Goal: Book appointment/travel/reservation

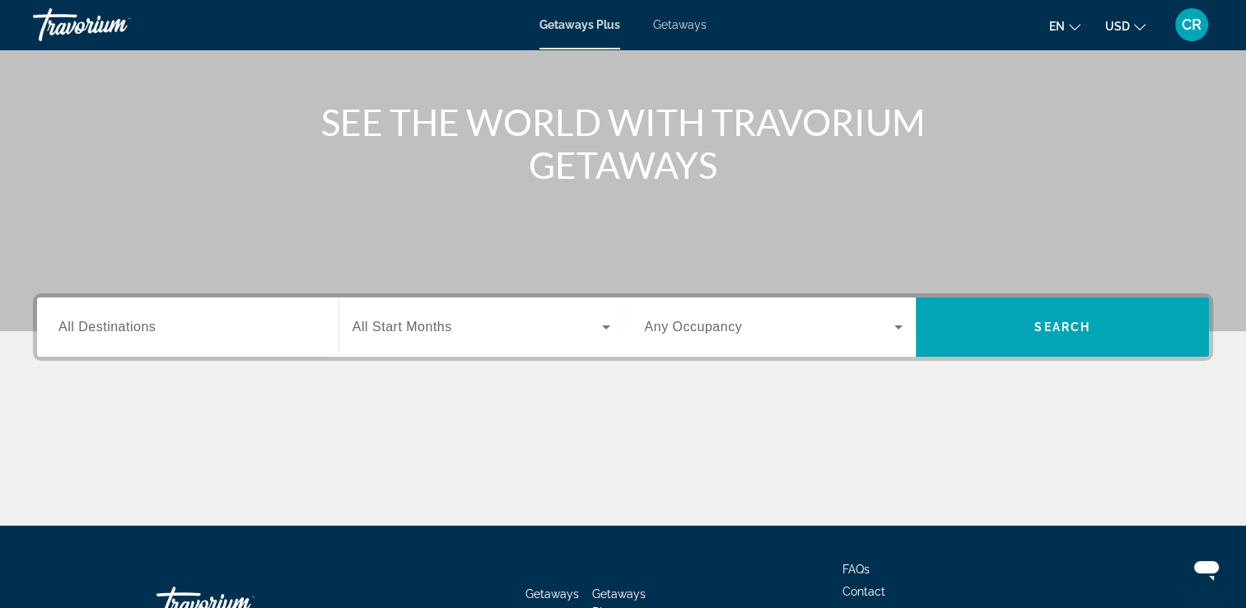
scroll to position [165, 0]
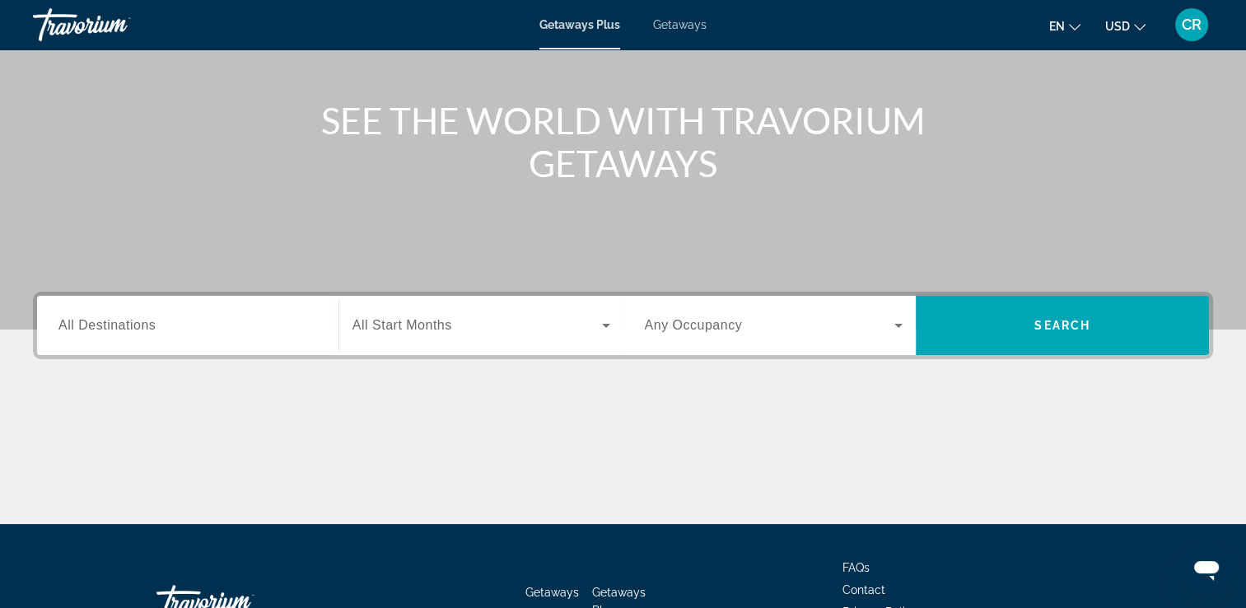
click at [167, 325] on input "Destination All Destinations" at bounding box center [187, 326] width 259 height 20
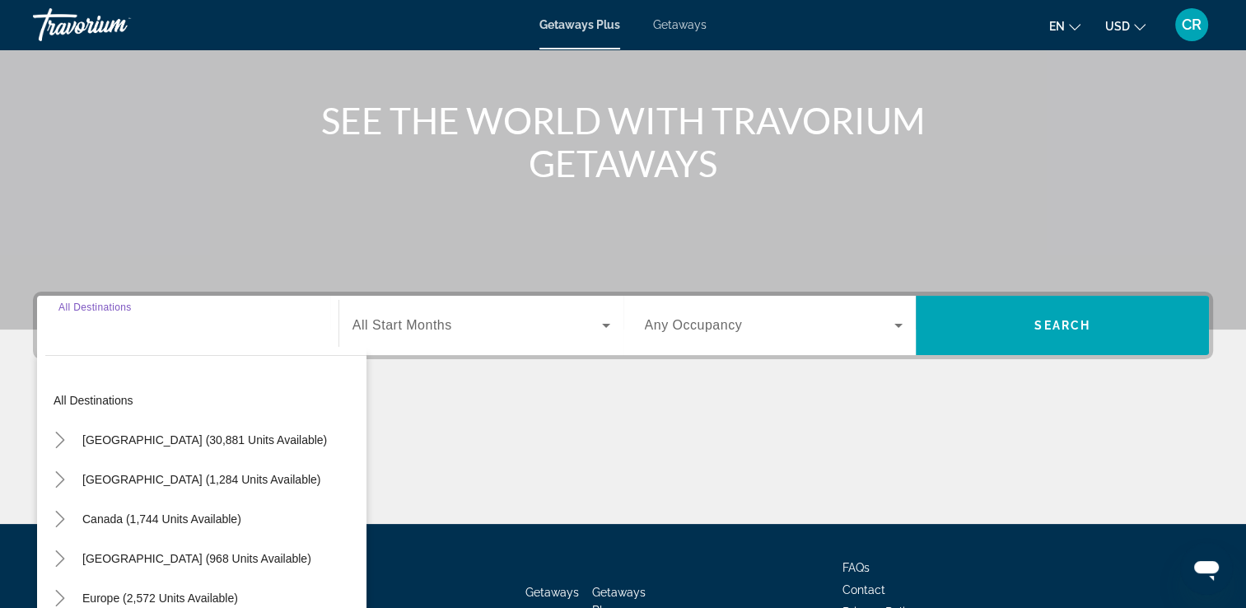
scroll to position [282, 0]
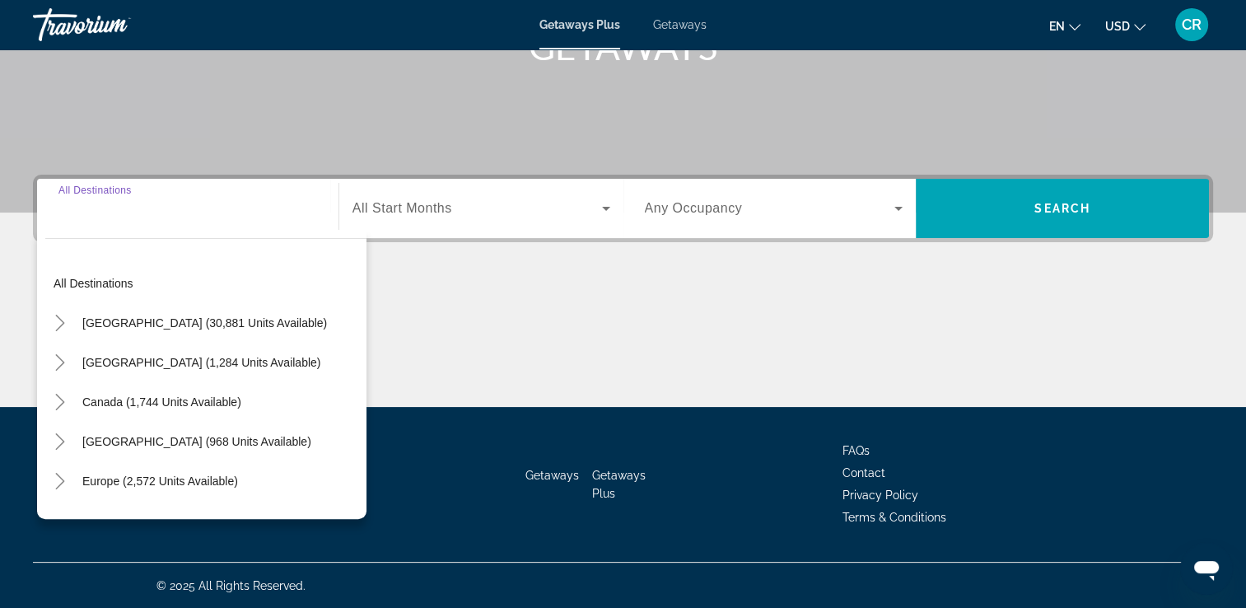
click at [177, 213] on input "Destination All Destinations" at bounding box center [187, 209] width 259 height 20
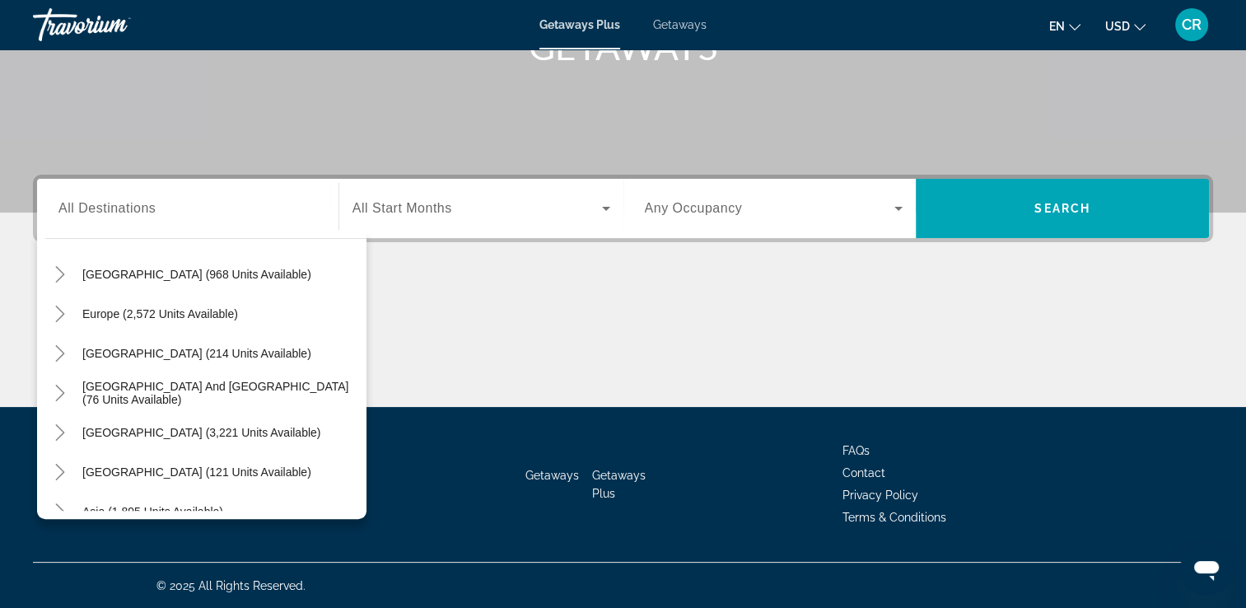
scroll to position [0, 0]
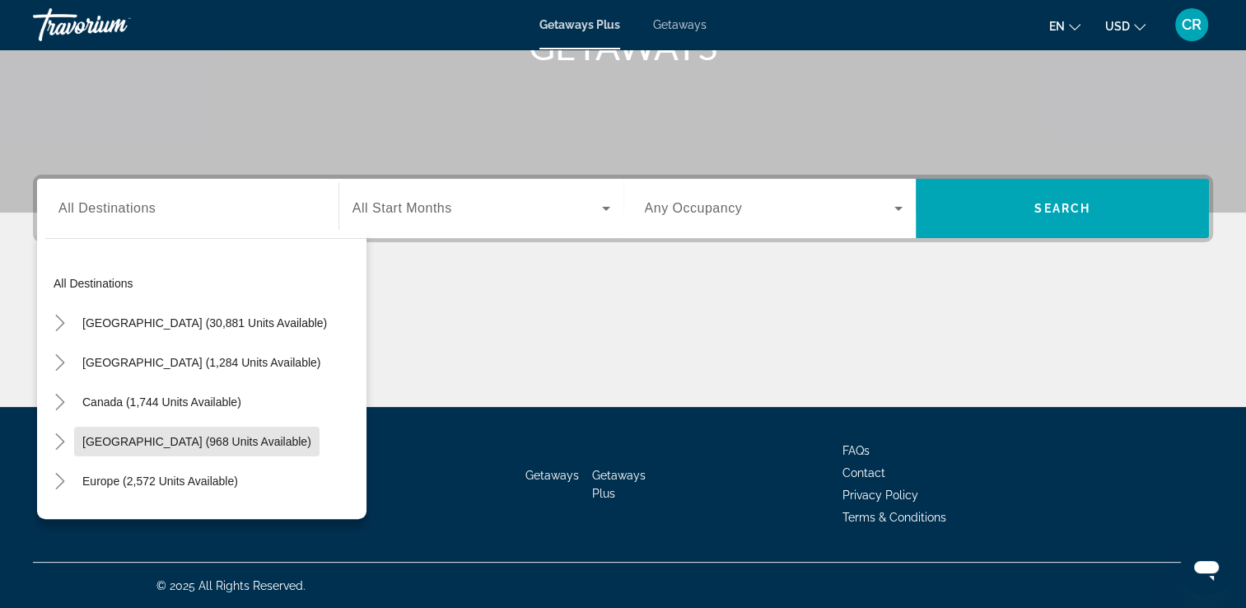
drag, startPoint x: 161, startPoint y: 442, endPoint x: 171, endPoint y: 437, distance: 10.7
click at [167, 438] on span "[GEOGRAPHIC_DATA] (968 units available)" at bounding box center [196, 441] width 229 height 13
type input "**********"
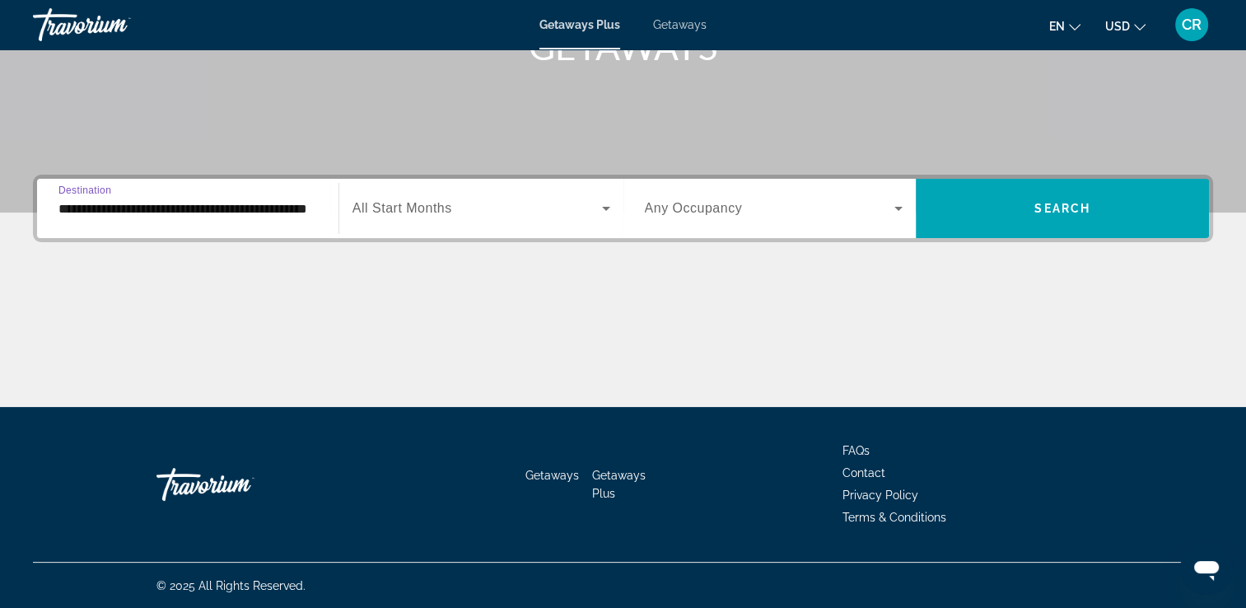
click at [580, 209] on span "Search widget" at bounding box center [478, 209] width 250 height 20
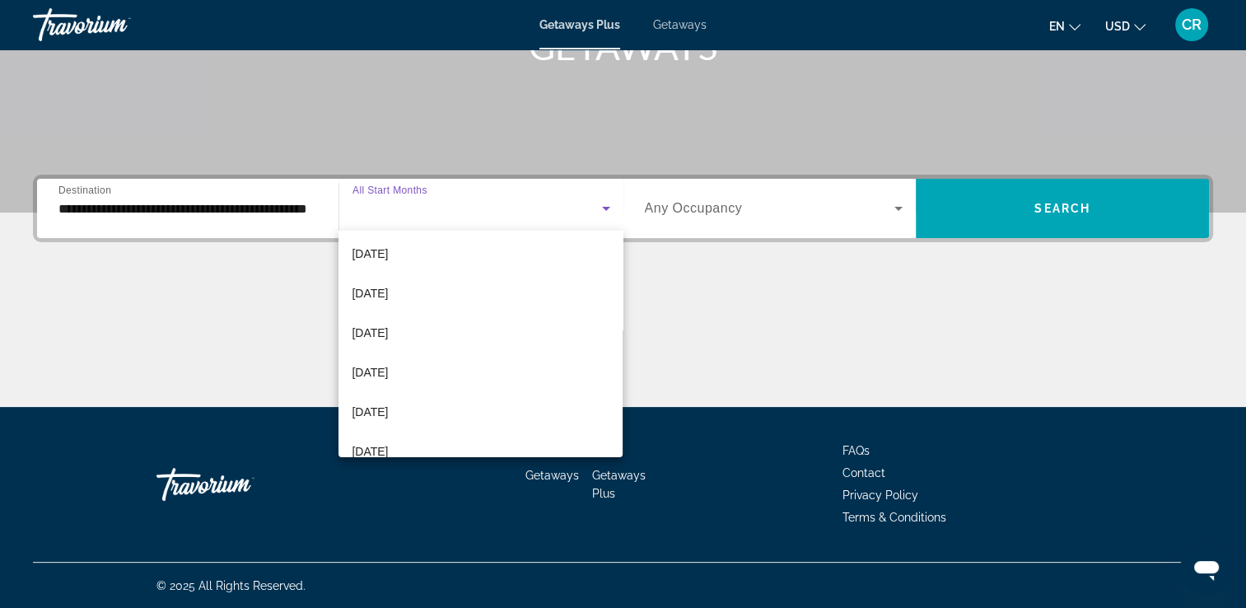
scroll to position [286, 0]
click at [412, 294] on mat-option "[DATE]" at bounding box center [481, 288] width 284 height 40
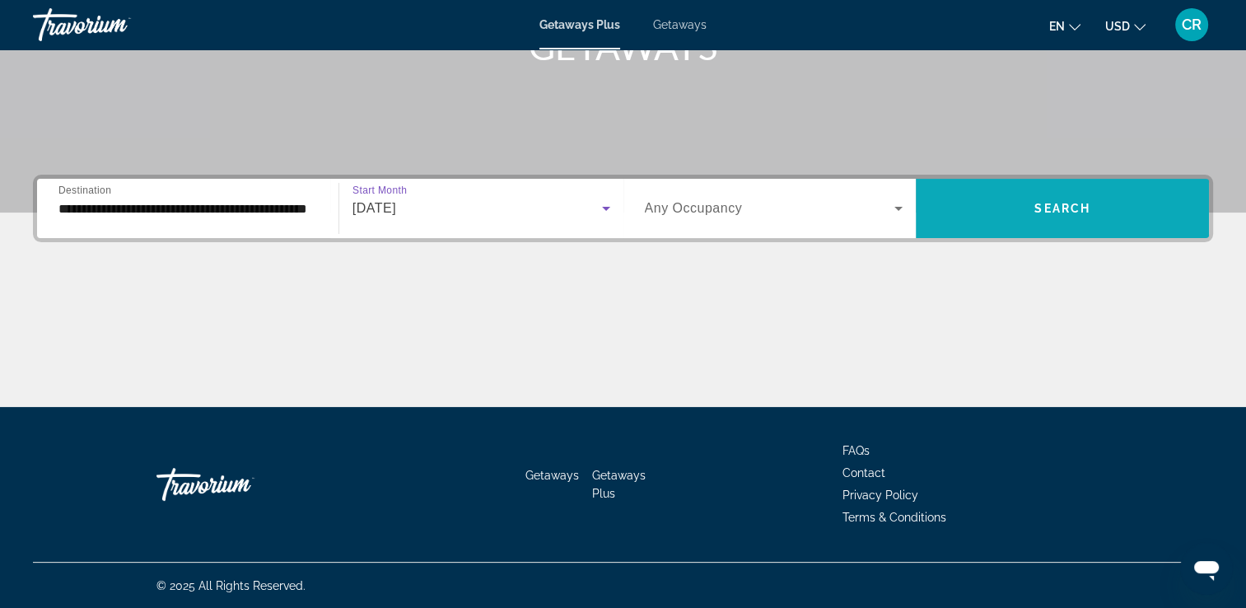
click at [1008, 222] on span "Search widget" at bounding box center [1062, 209] width 293 height 40
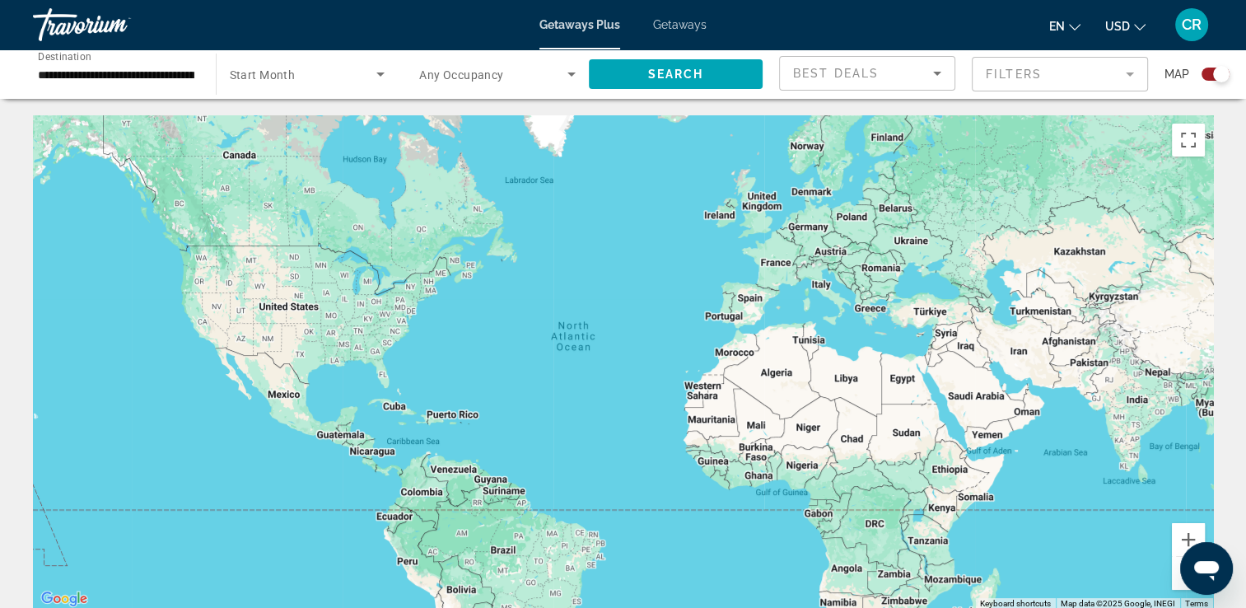
click at [530, 91] on div "Search widget" at bounding box center [497, 74] width 157 height 46
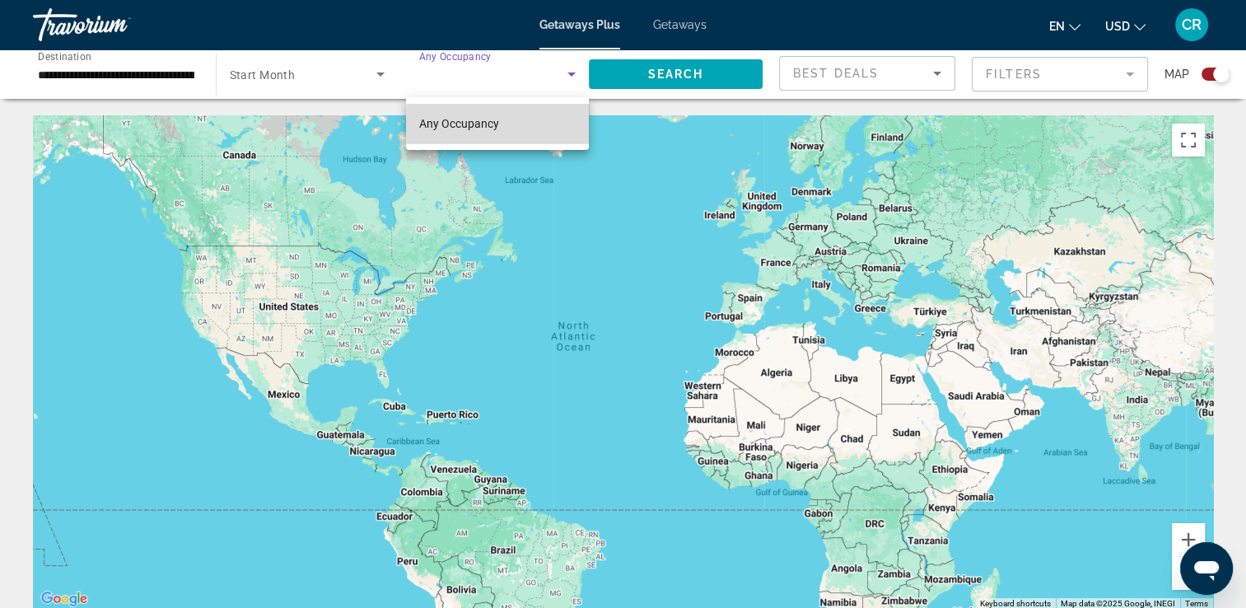
click at [512, 135] on mat-option "Any Occupancy" at bounding box center [497, 124] width 183 height 40
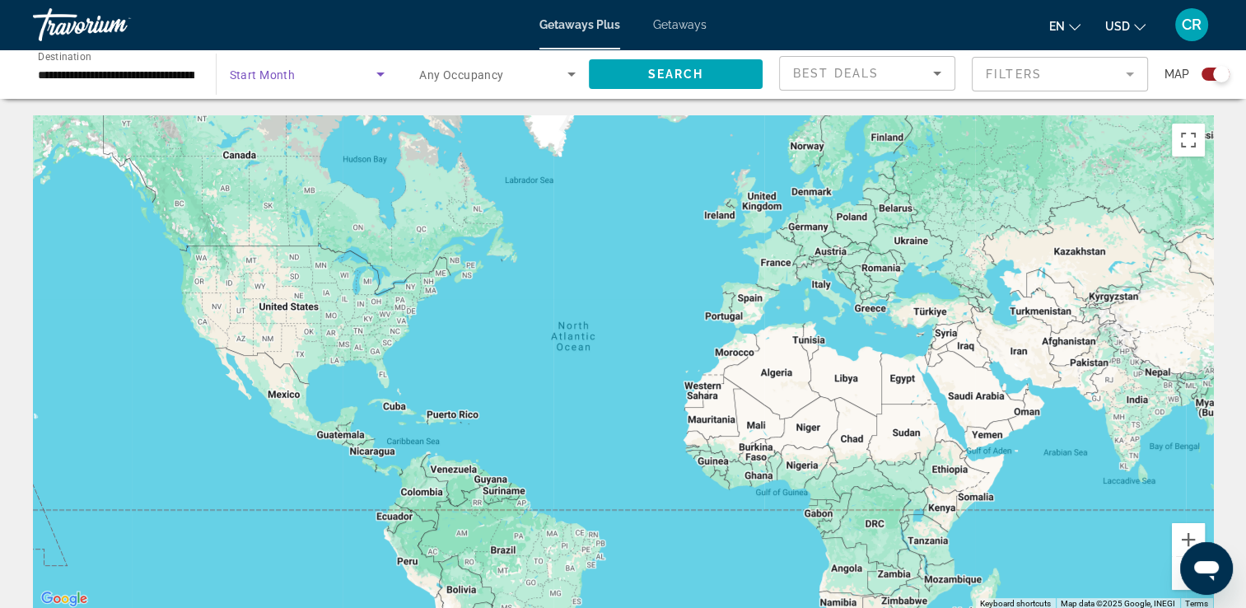
click at [357, 78] on span "Search widget" at bounding box center [303, 74] width 147 height 20
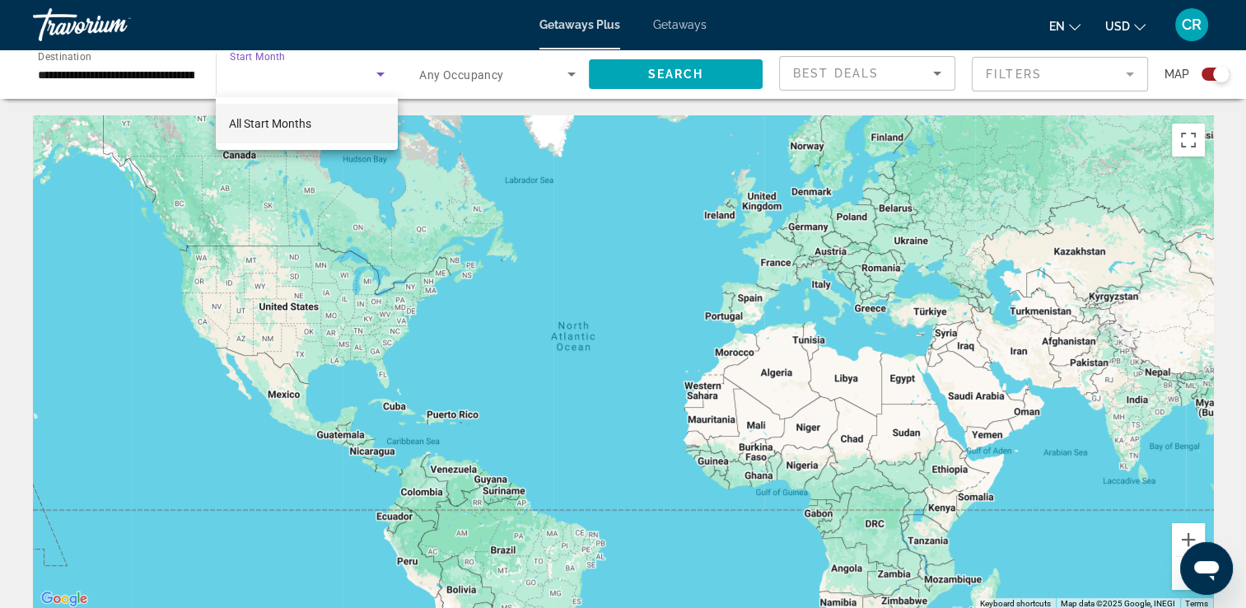
click at [163, 64] on div at bounding box center [623, 304] width 1246 height 608
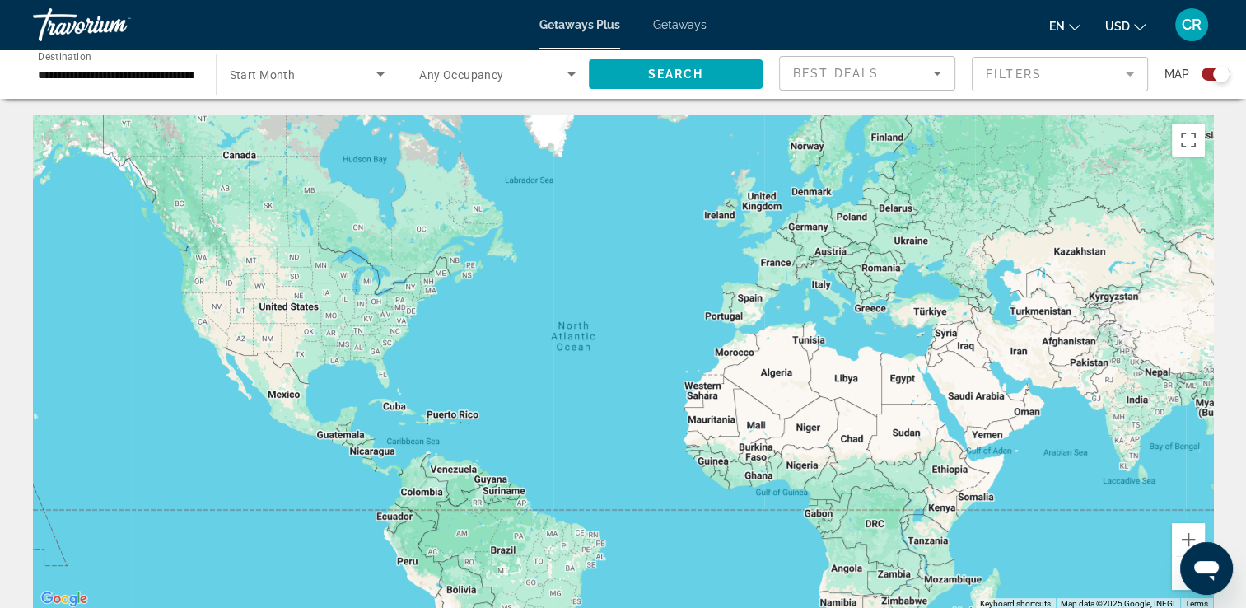
click at [175, 82] on input "**********" at bounding box center [116, 75] width 157 height 20
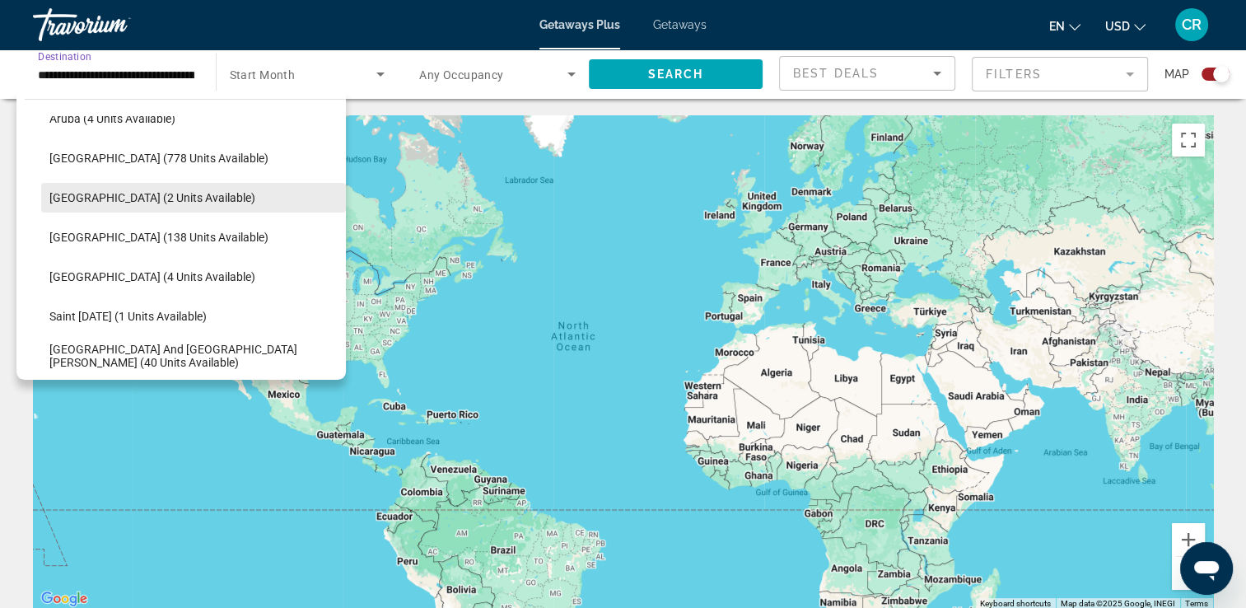
scroll to position [141, 0]
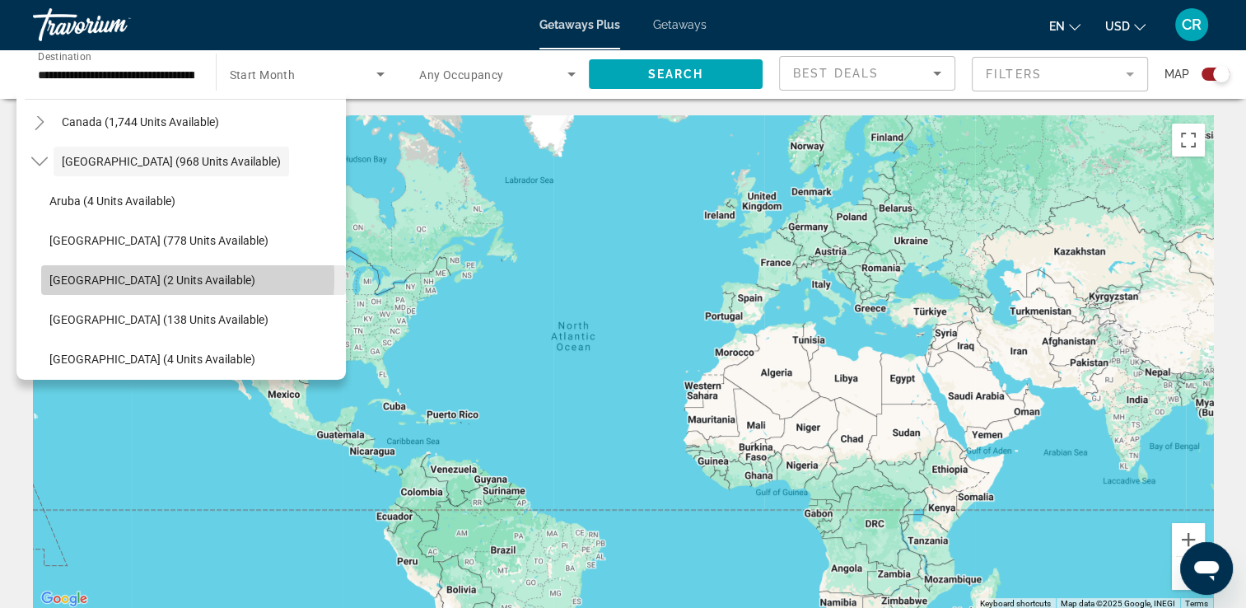
click at [127, 278] on span "[GEOGRAPHIC_DATA] (2 units available)" at bounding box center [152, 279] width 206 height 13
type input "**********"
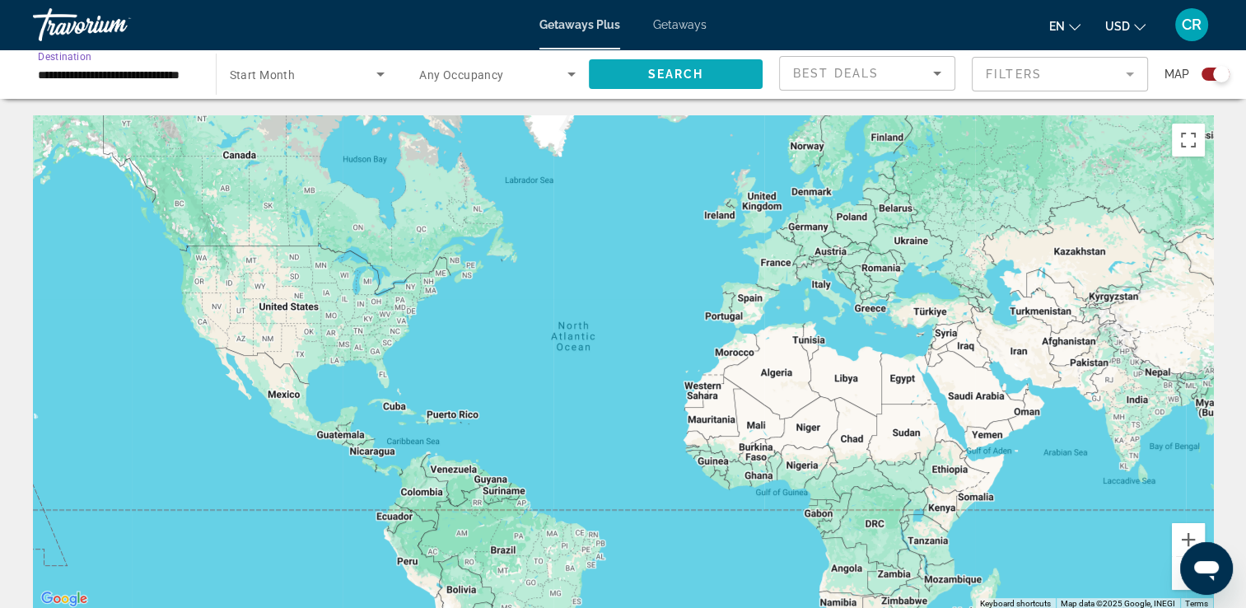
click at [698, 83] on span "Search widget" at bounding box center [676, 74] width 175 height 40
click at [152, 74] on input "**********" at bounding box center [116, 75] width 157 height 20
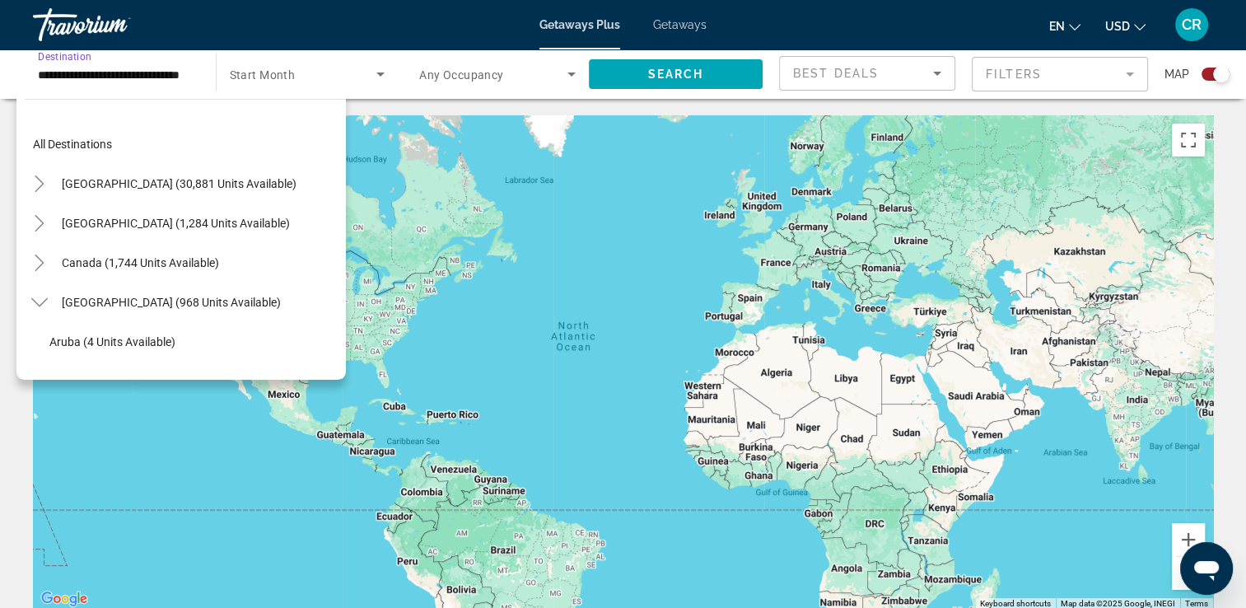
scroll to position [177, 0]
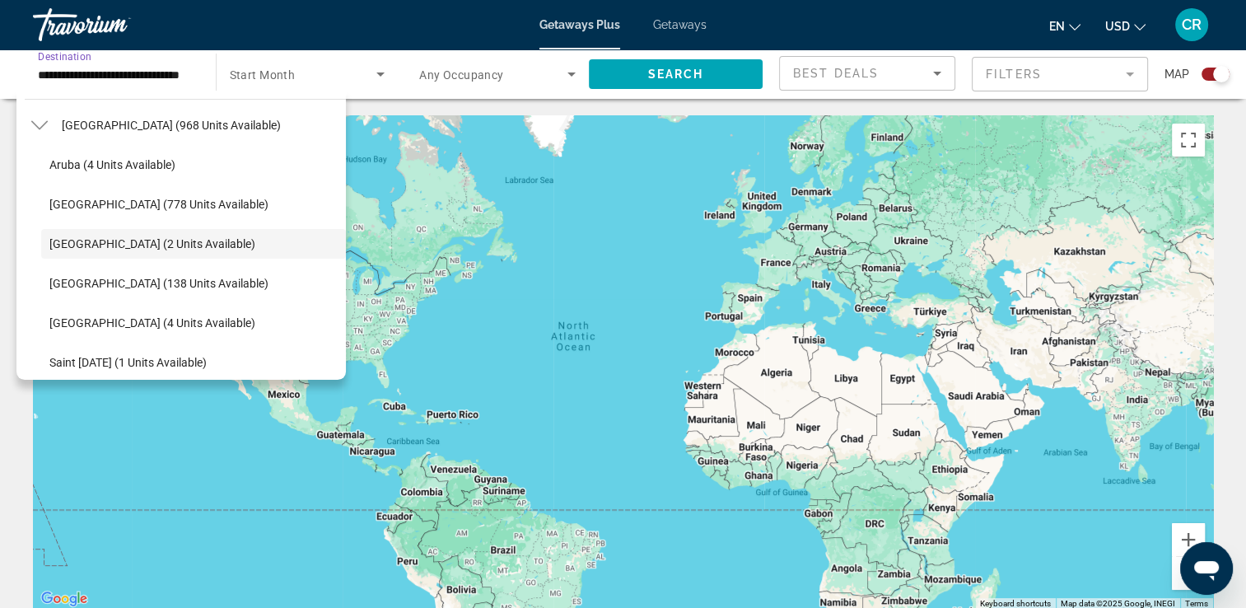
click at [284, 77] on span "Start Month" at bounding box center [263, 74] width 66 height 13
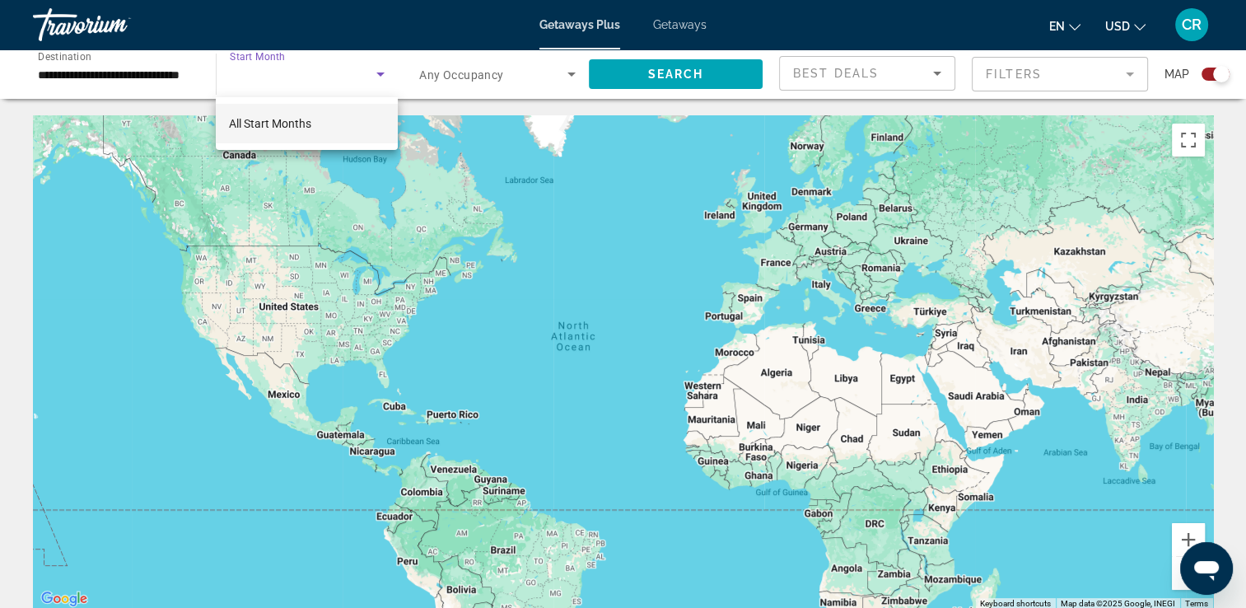
click at [331, 64] on div at bounding box center [623, 304] width 1246 height 608
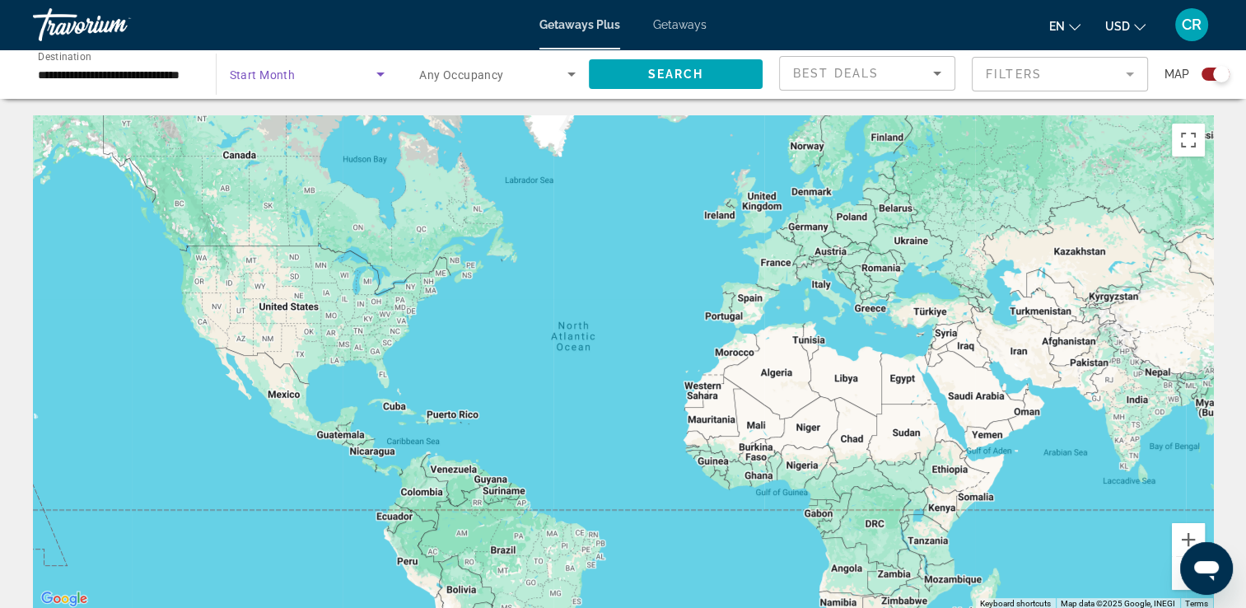
click at [335, 77] on span "Search widget" at bounding box center [303, 74] width 147 height 20
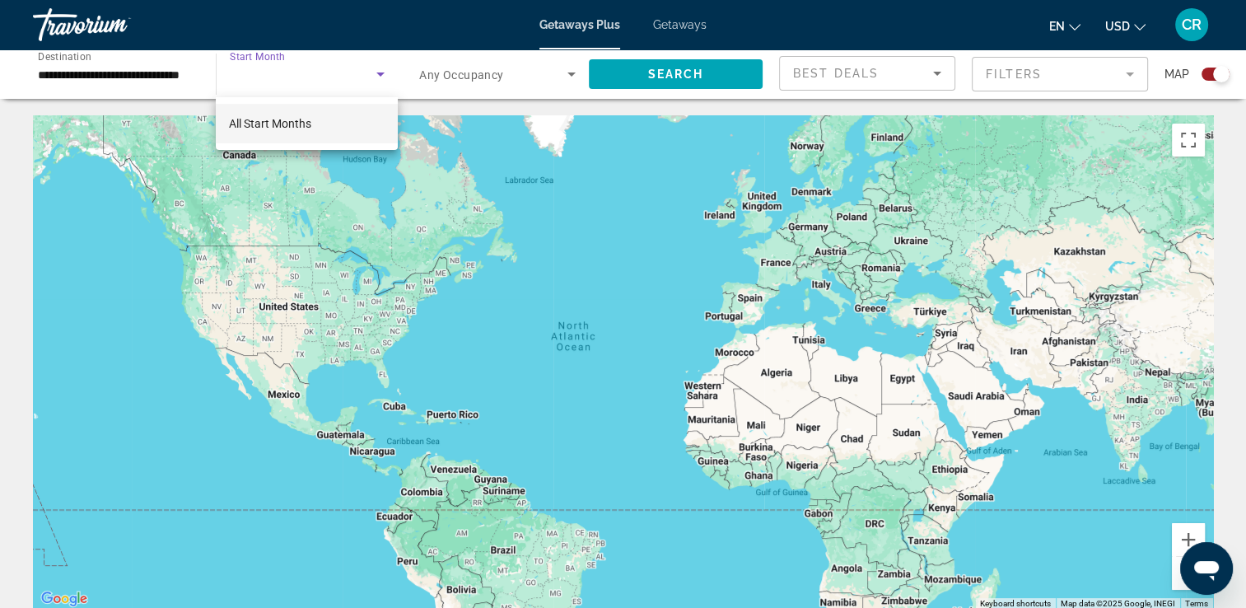
click at [319, 127] on mat-option "All Start Months" at bounding box center [307, 124] width 182 height 40
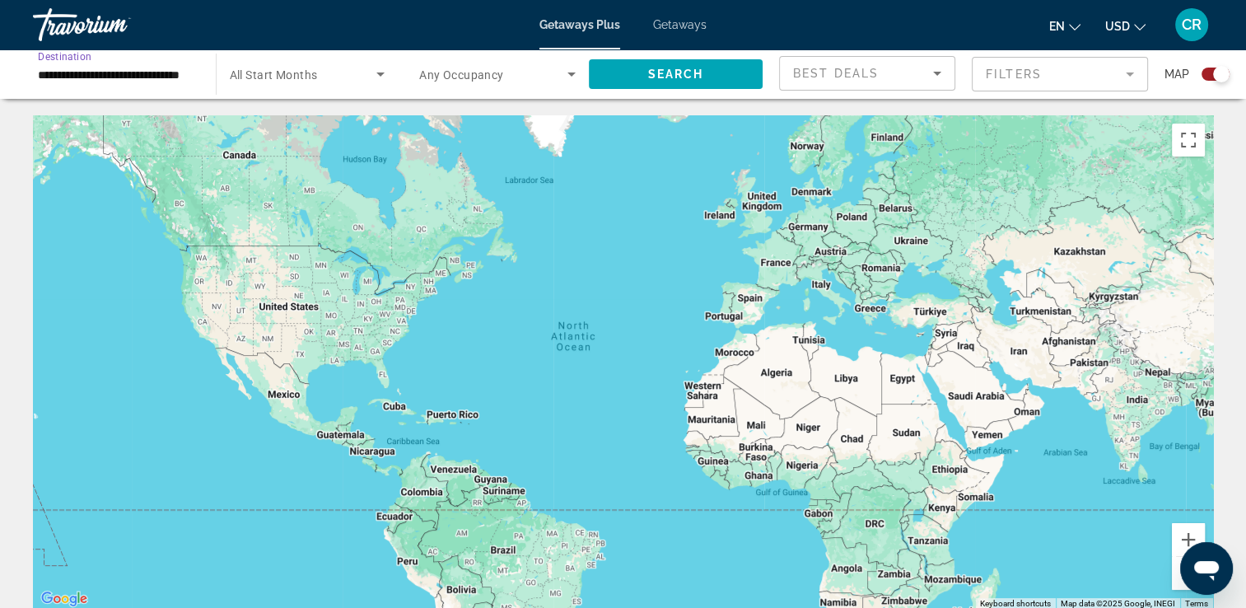
click at [125, 77] on input "**********" at bounding box center [116, 75] width 157 height 20
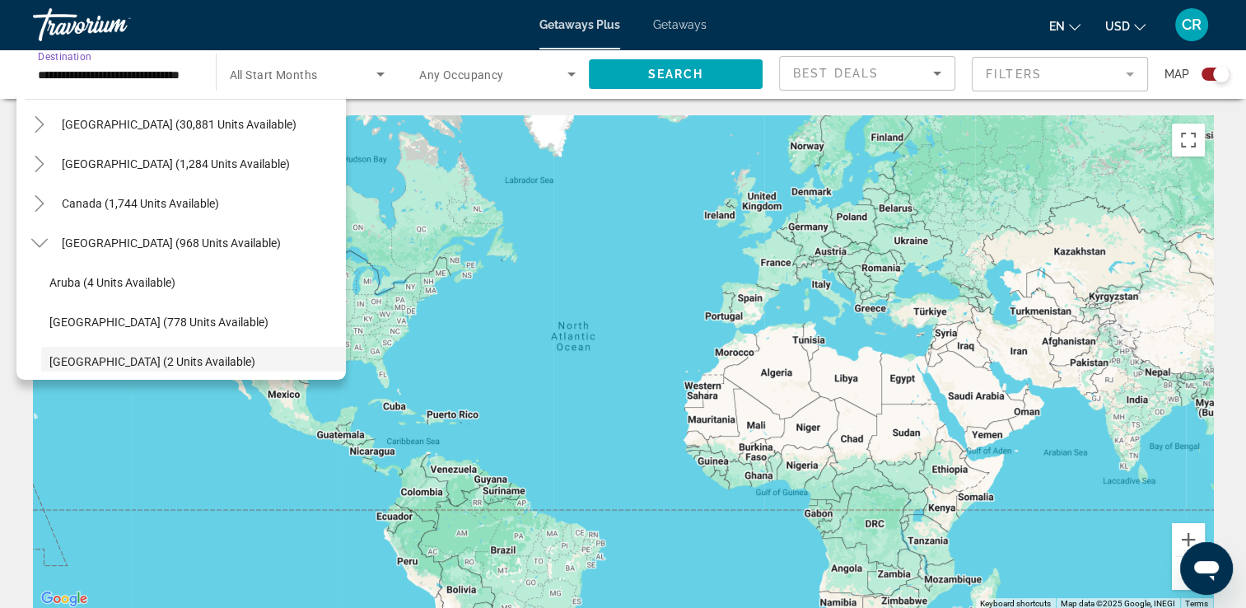
scroll to position [0, 0]
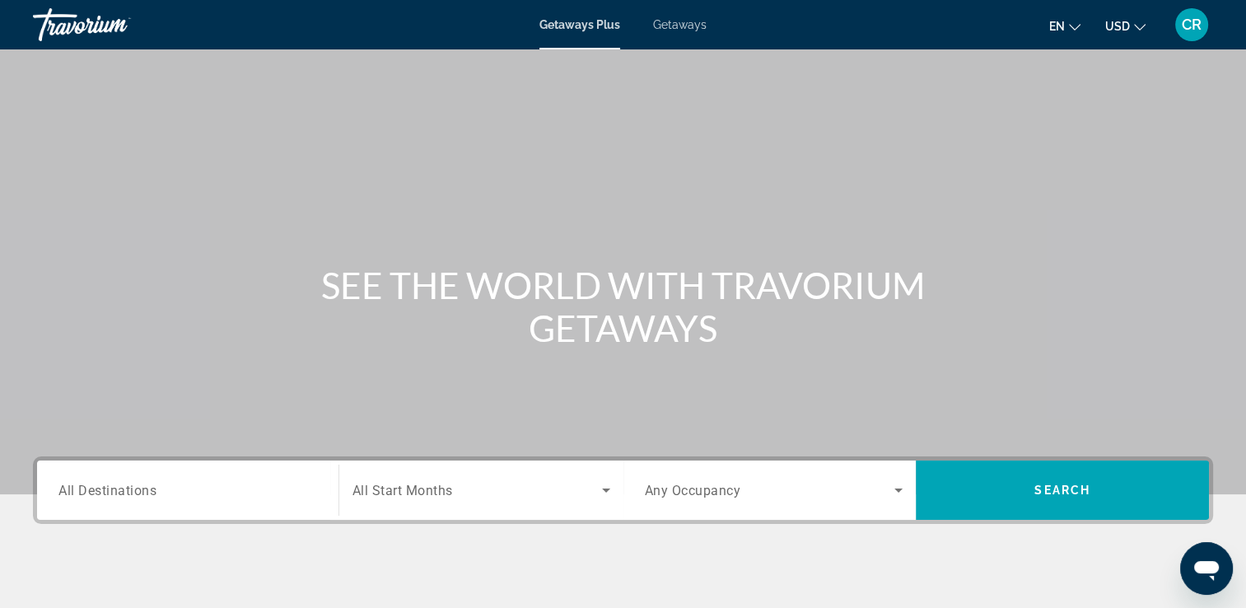
click at [199, 496] on input "Destination All Destinations" at bounding box center [187, 491] width 259 height 20
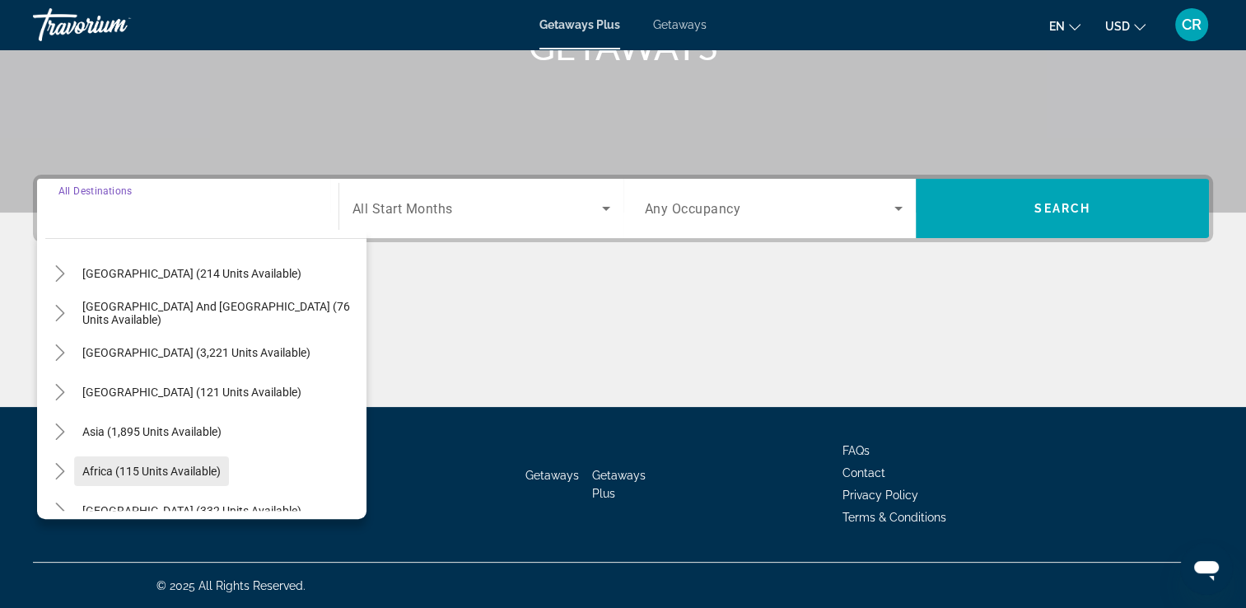
scroll to position [82, 0]
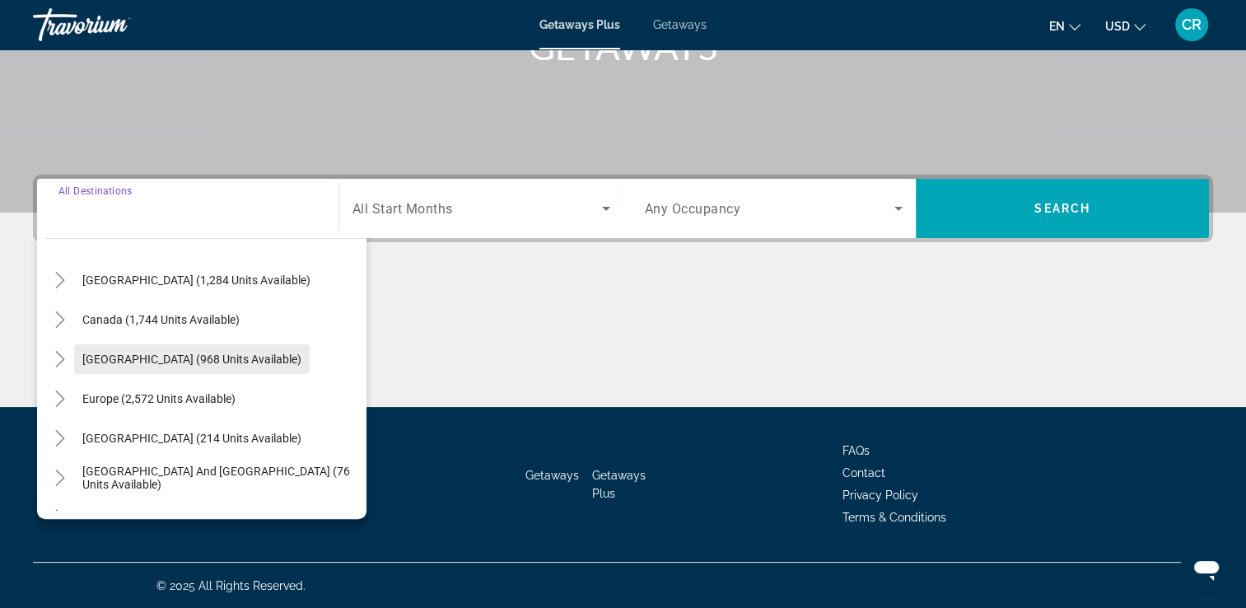
click at [191, 343] on span "Search widget" at bounding box center [192, 359] width 236 height 40
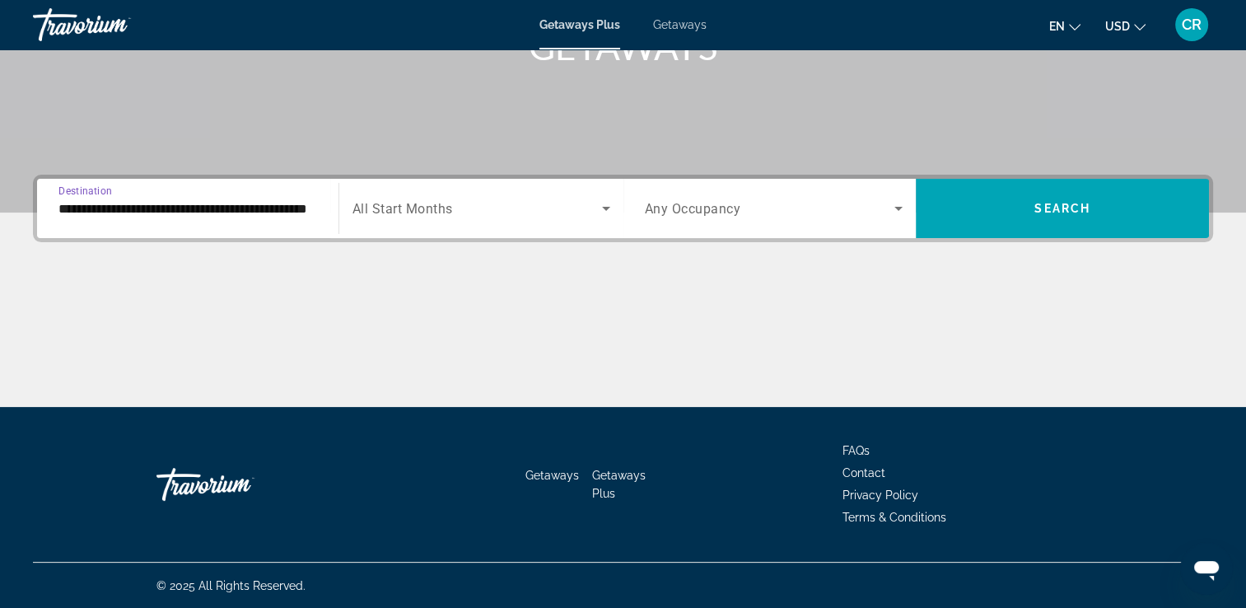
click at [250, 202] on input "**********" at bounding box center [187, 209] width 259 height 20
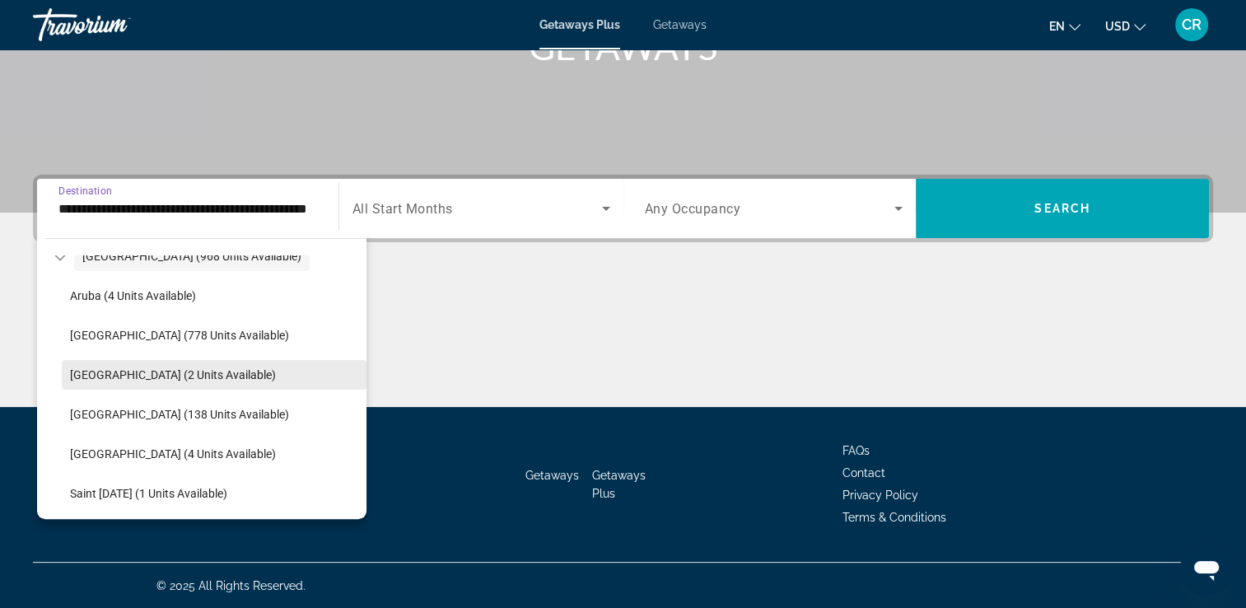
scroll to position [223, 0]
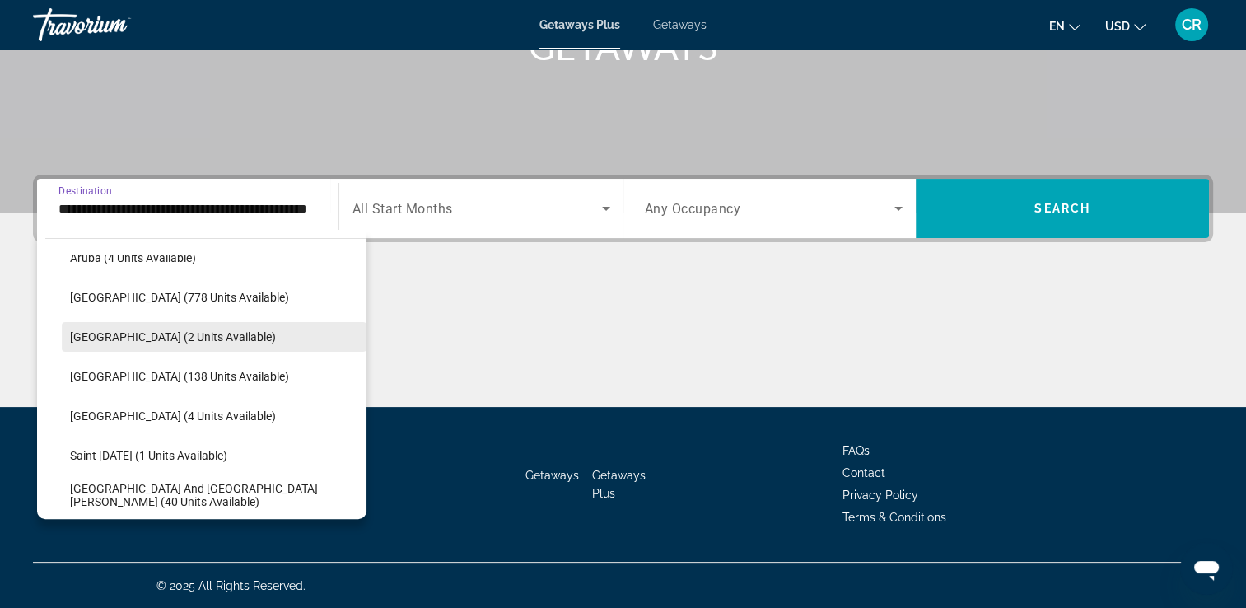
click at [213, 339] on span "[GEOGRAPHIC_DATA] (2 units available)" at bounding box center [173, 336] width 206 height 13
type input "**********"
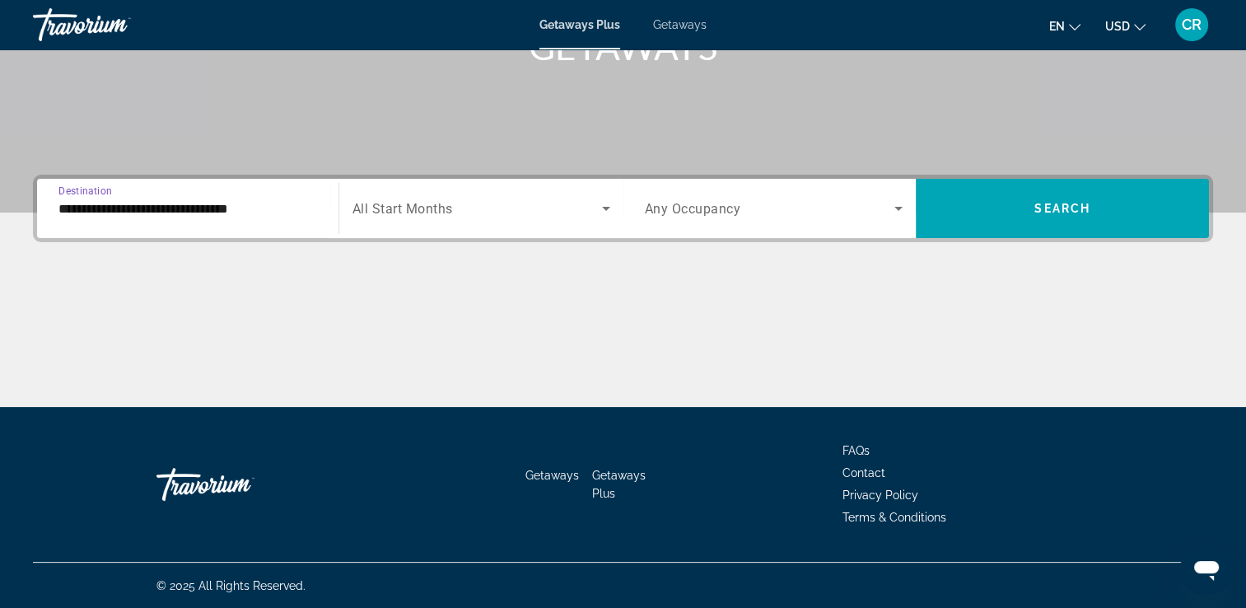
click at [440, 206] on span "All Start Months" at bounding box center [403, 209] width 100 height 16
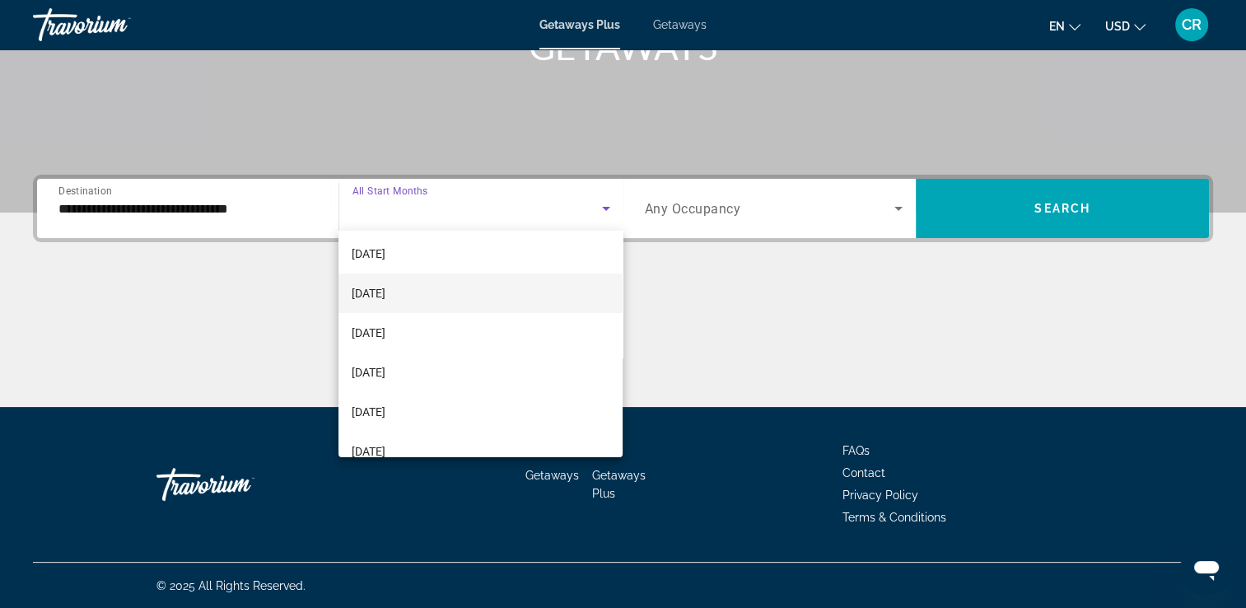
scroll to position [165, 0]
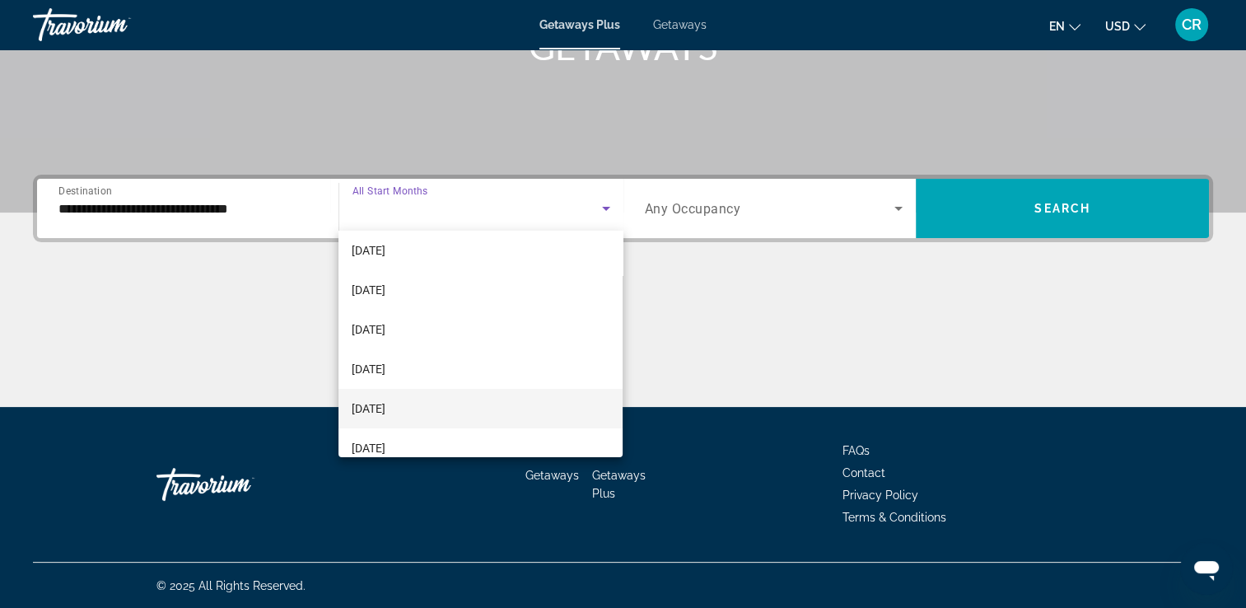
click at [435, 397] on mat-option "[DATE]" at bounding box center [481, 409] width 284 height 40
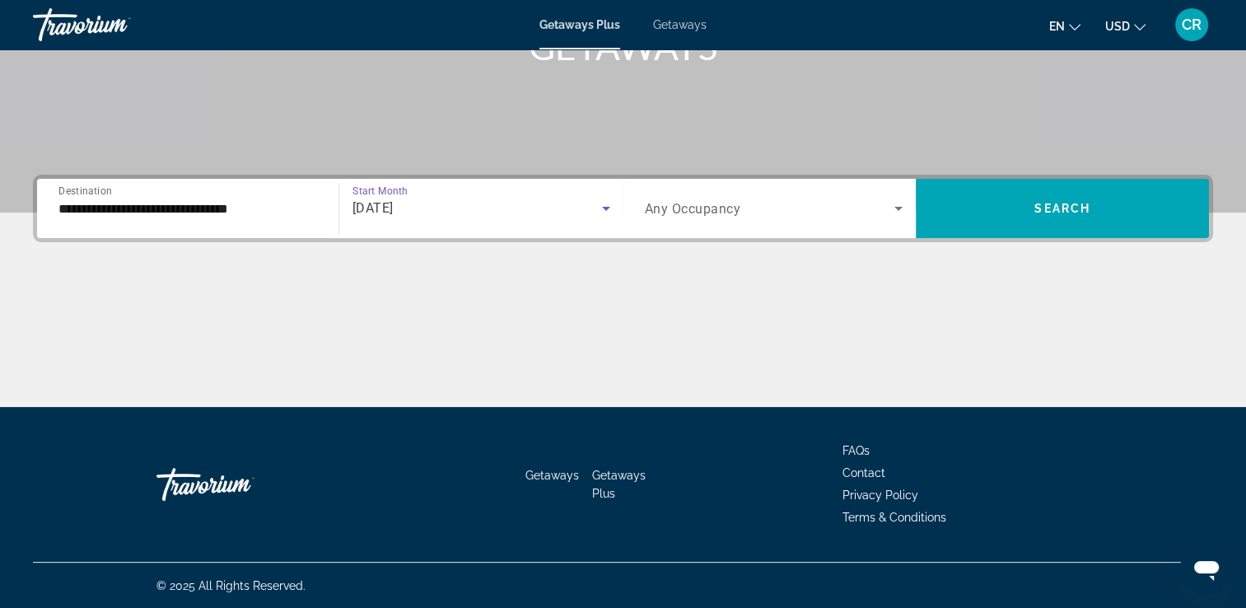
click at [707, 199] on span "Search widget" at bounding box center [770, 209] width 250 height 20
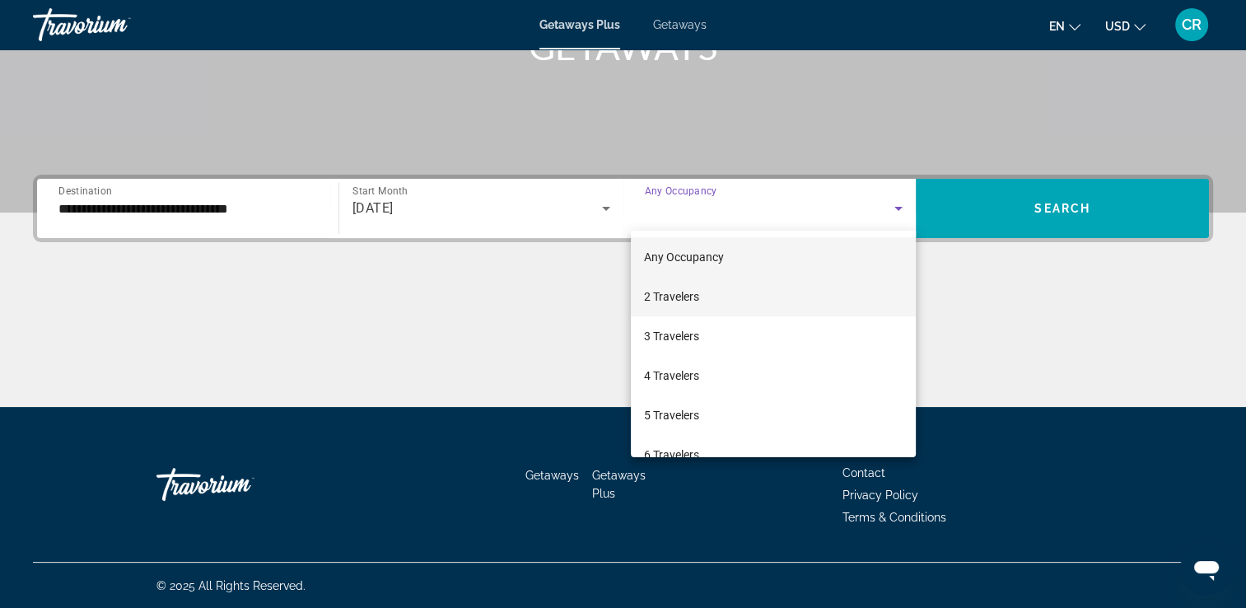
click at [680, 301] on span "2 Travelers" at bounding box center [671, 297] width 55 height 20
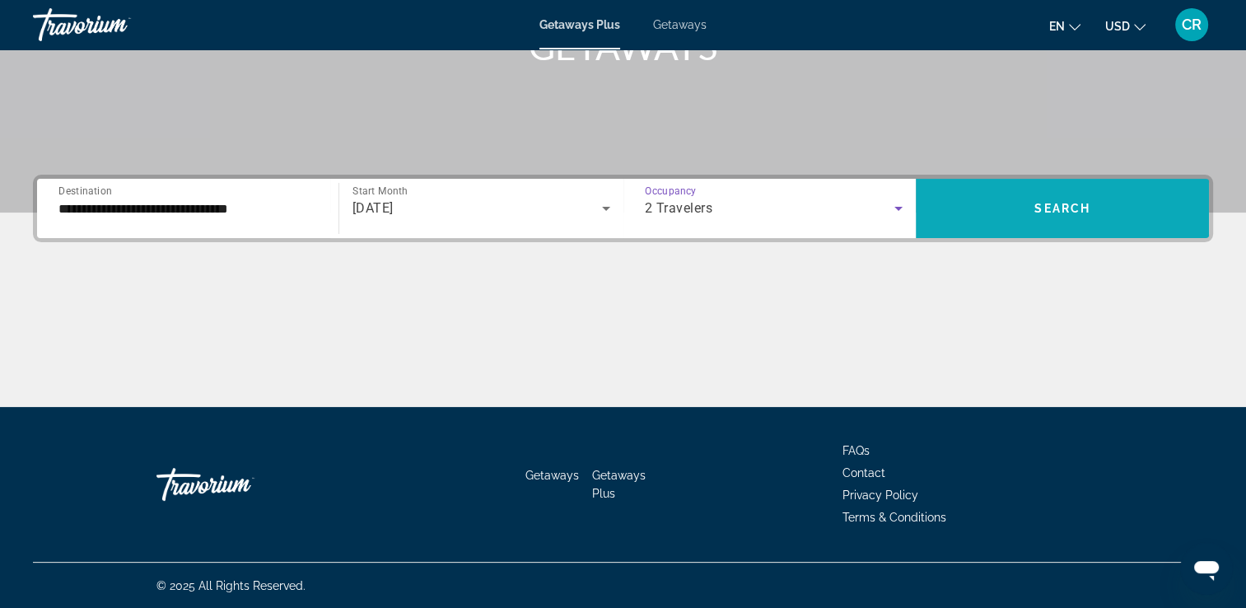
click at [1025, 209] on span "Search widget" at bounding box center [1062, 209] width 293 height 40
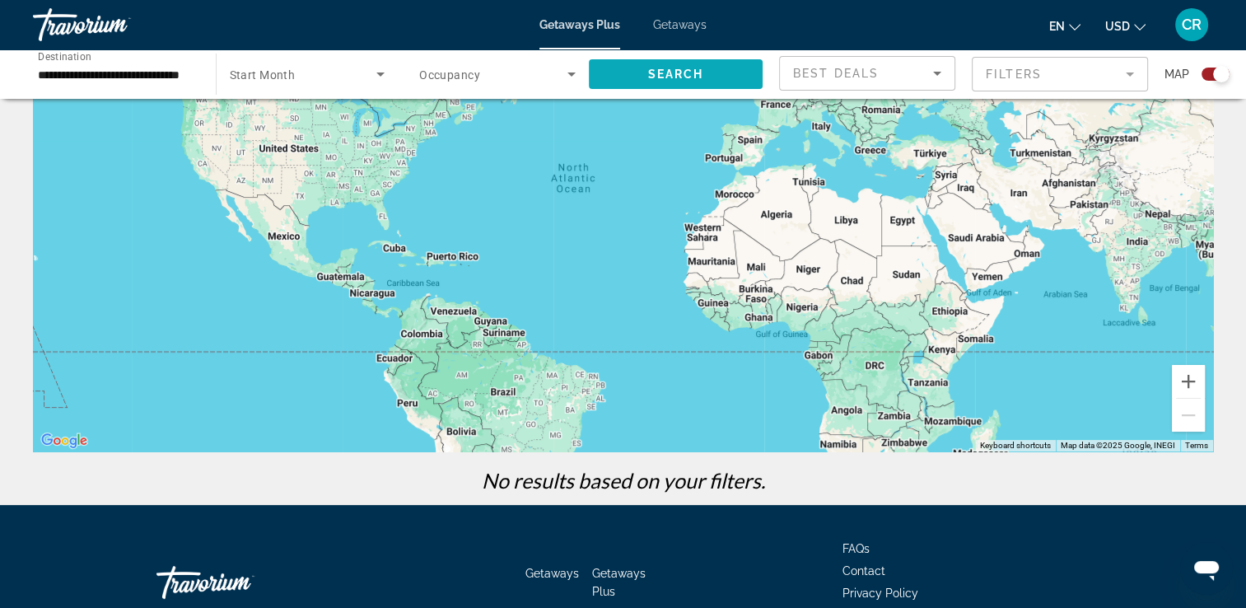
scroll to position [9, 0]
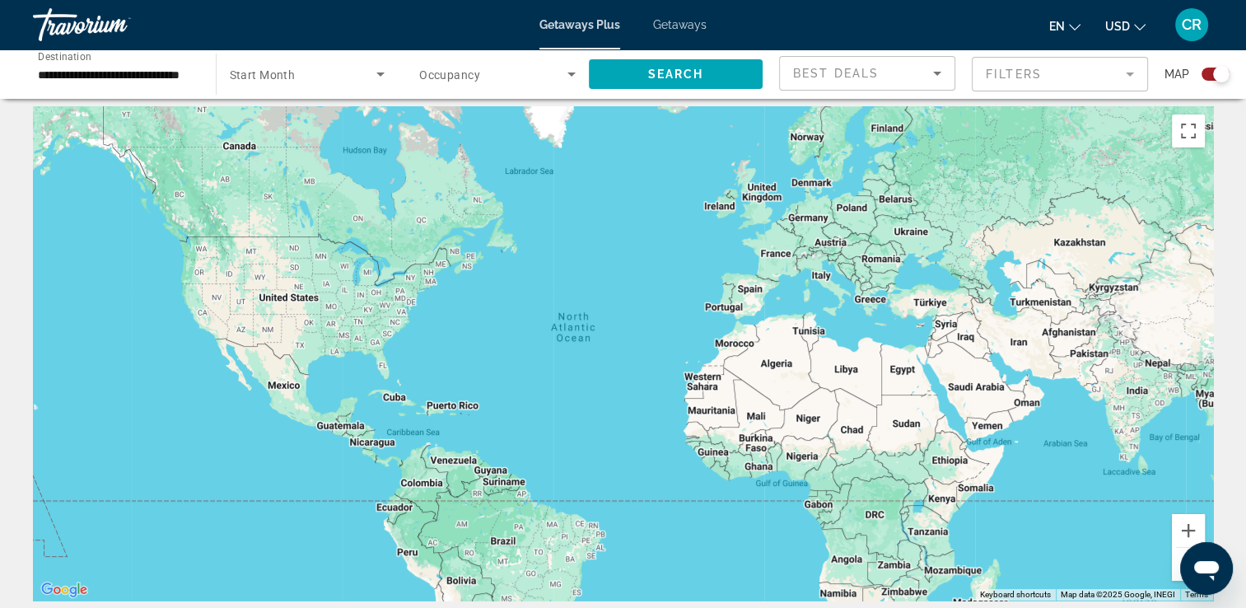
click at [158, 87] on div "**********" at bounding box center [116, 74] width 157 height 47
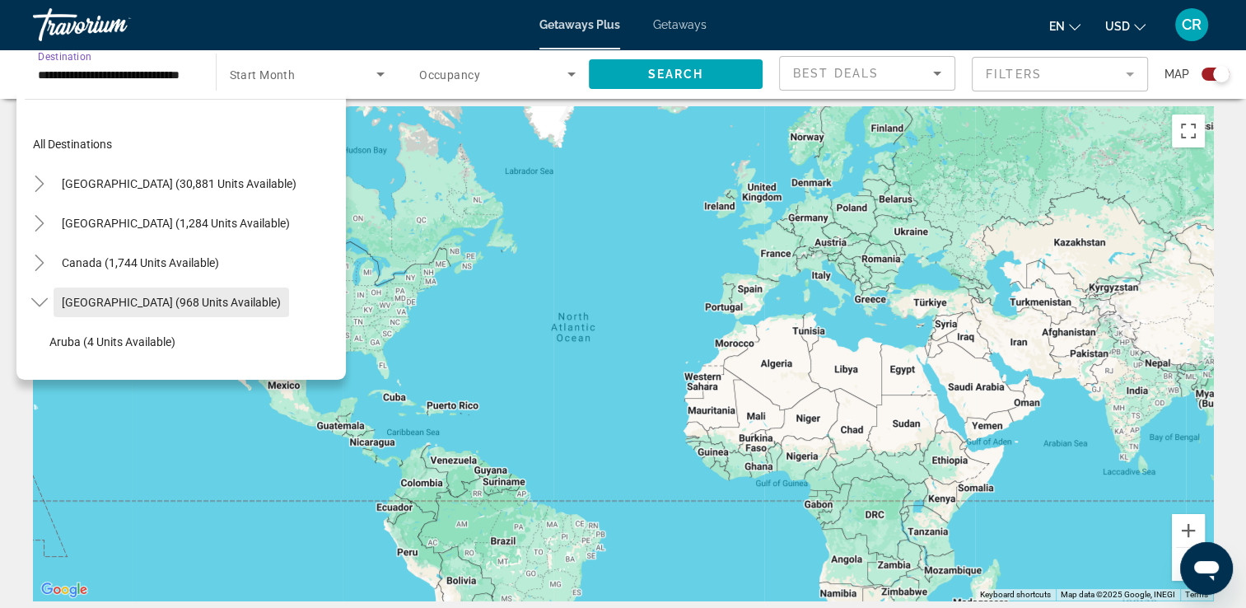
scroll to position [177, 0]
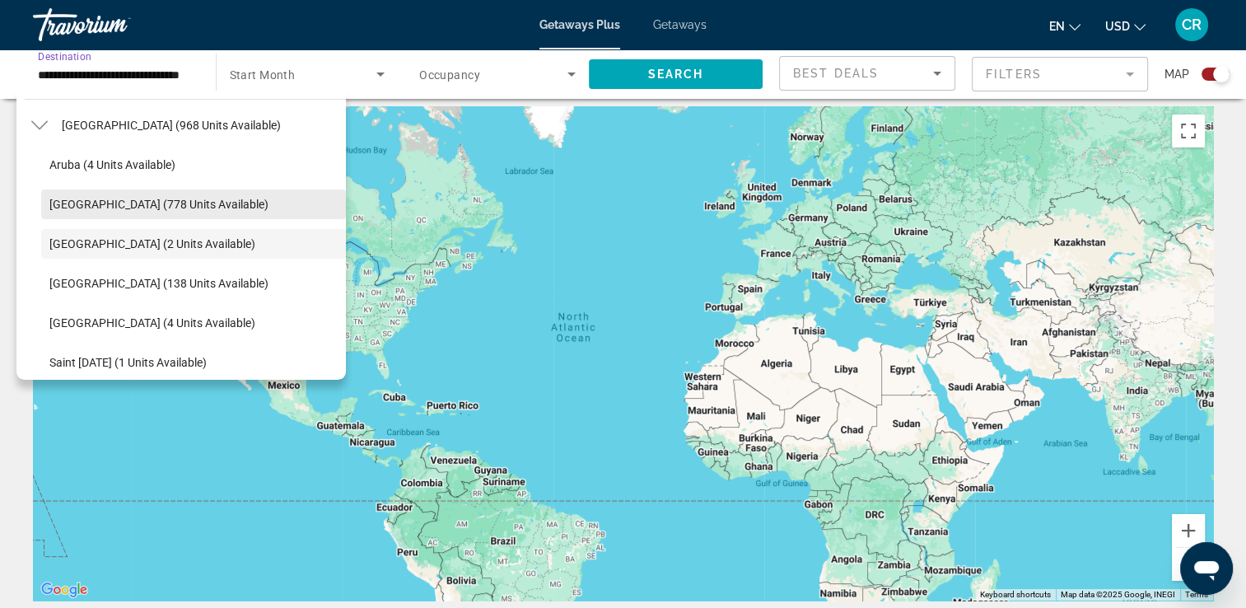
click at [138, 210] on span "Search widget" at bounding box center [193, 205] width 305 height 40
type input "**********"
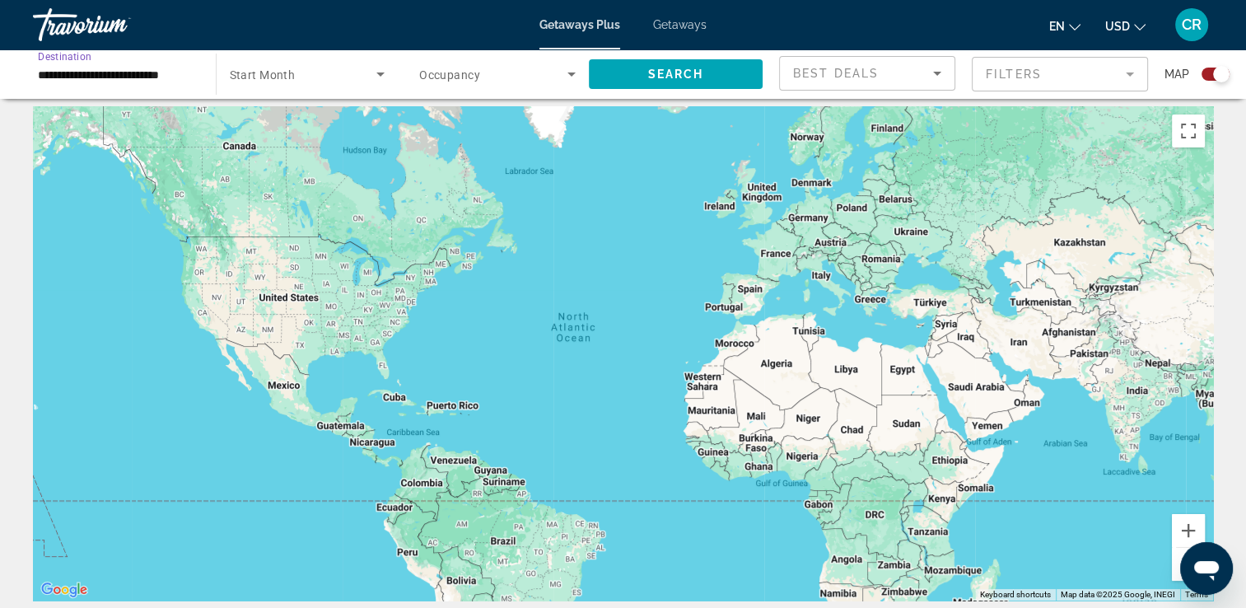
click at [311, 88] on div "Search widget" at bounding box center [308, 74] width 156 height 46
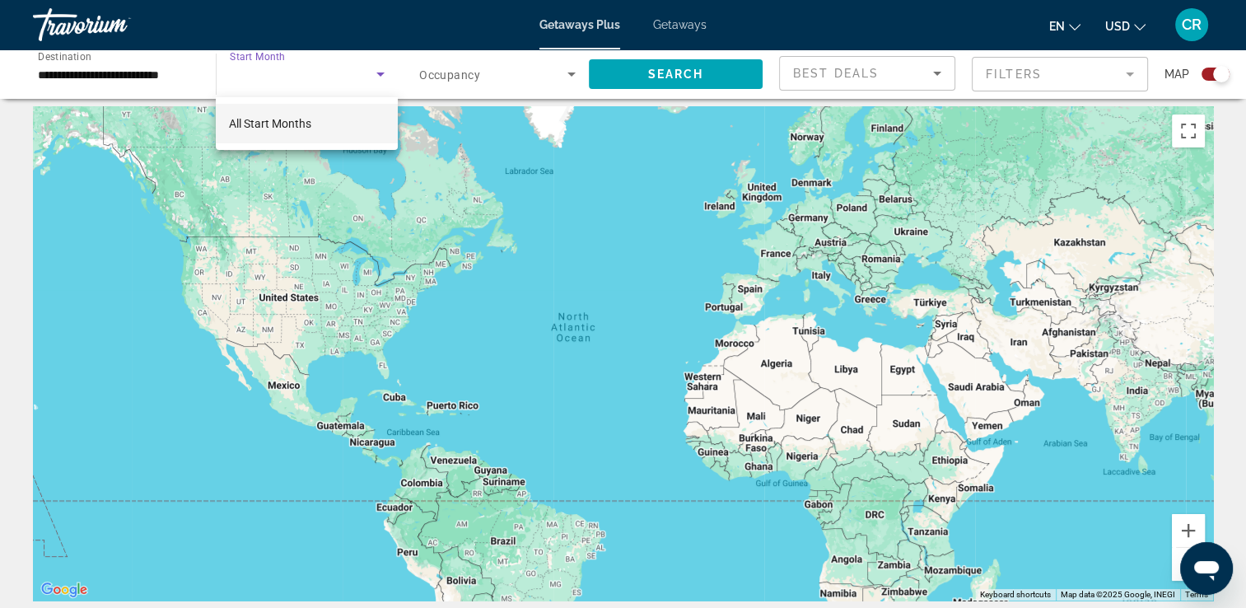
click at [297, 129] on span "All Start Months" at bounding box center [270, 123] width 82 height 13
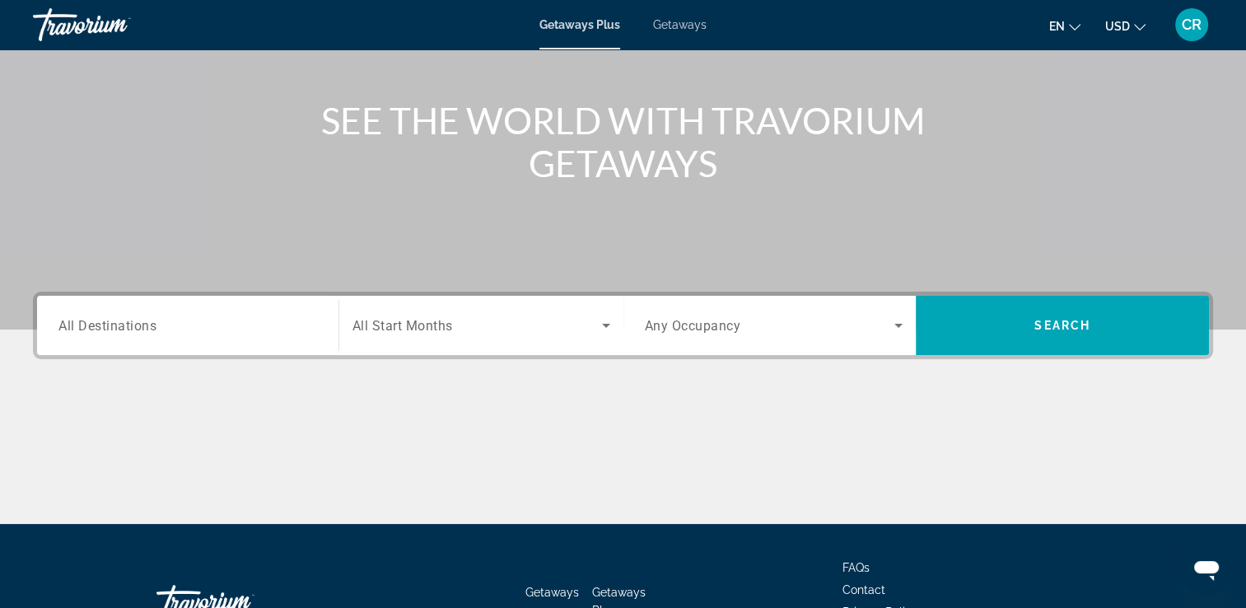
click at [175, 345] on div "Search widget" at bounding box center [187, 325] width 259 height 47
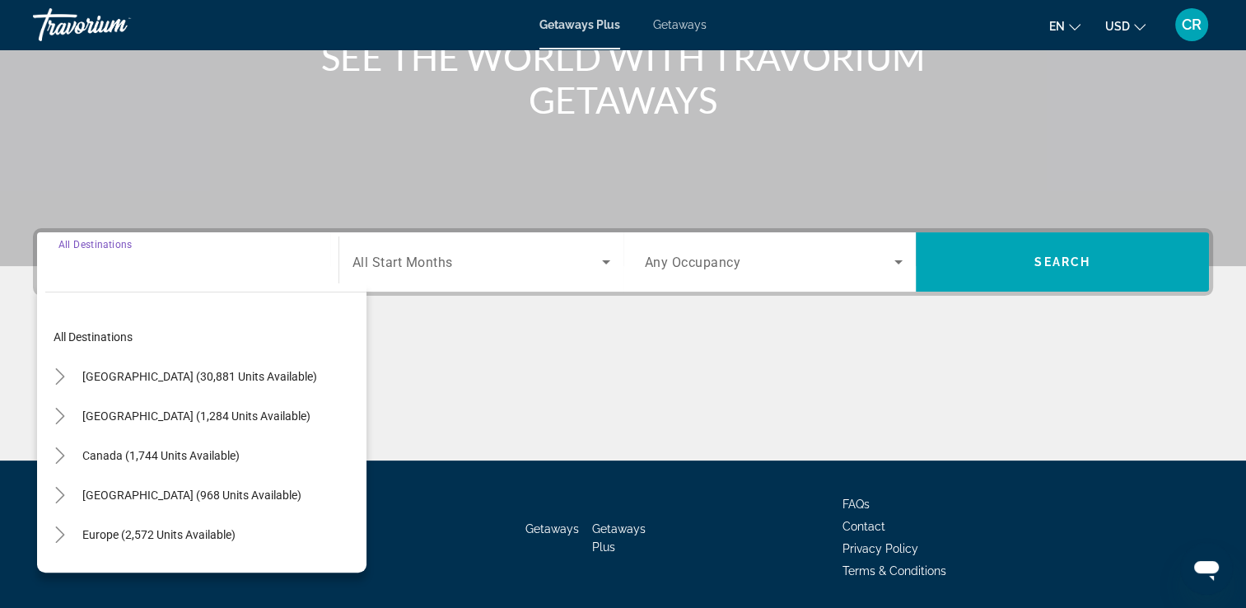
scroll to position [282, 0]
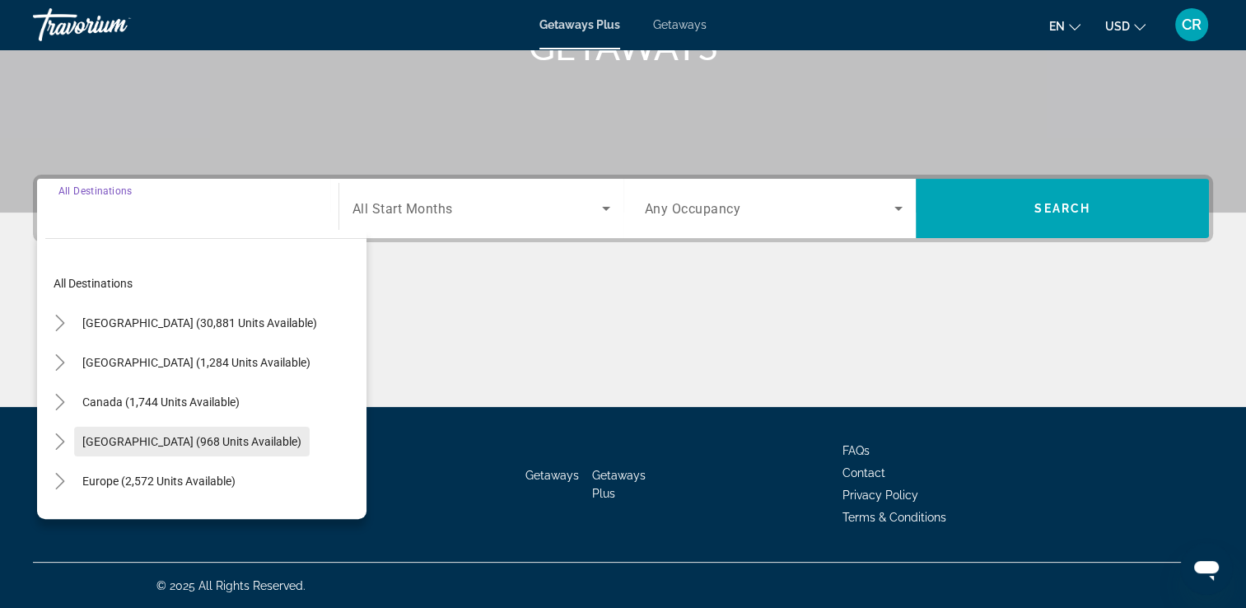
click at [199, 438] on span "[GEOGRAPHIC_DATA] (968 units available)" at bounding box center [191, 441] width 219 height 13
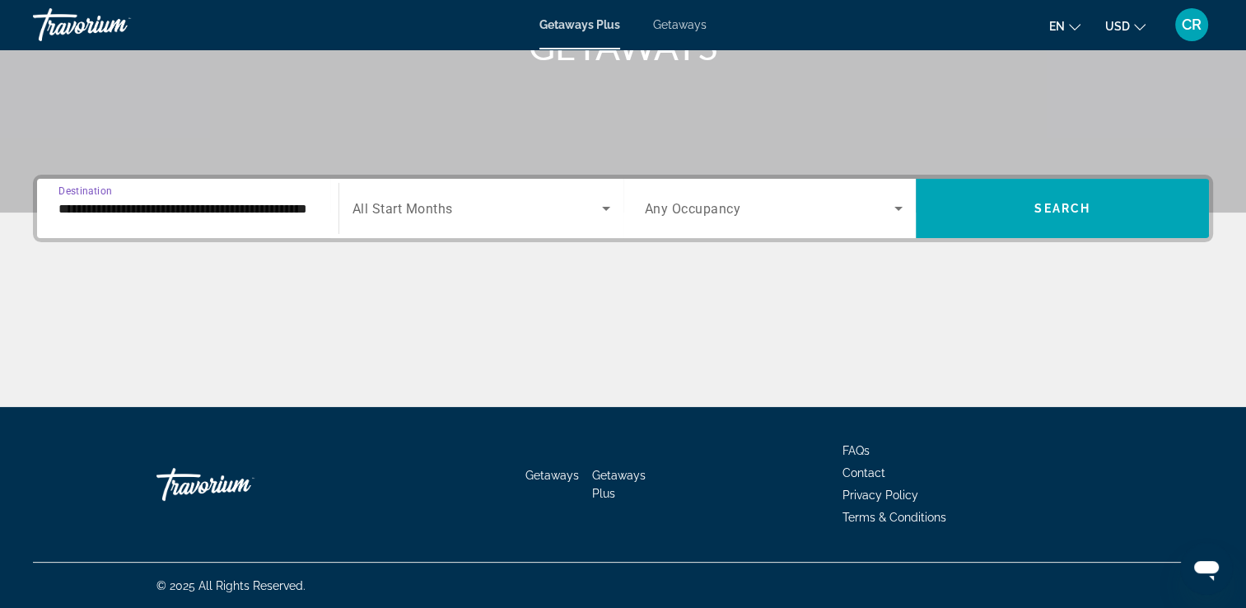
click at [153, 212] on input "**********" at bounding box center [187, 209] width 259 height 20
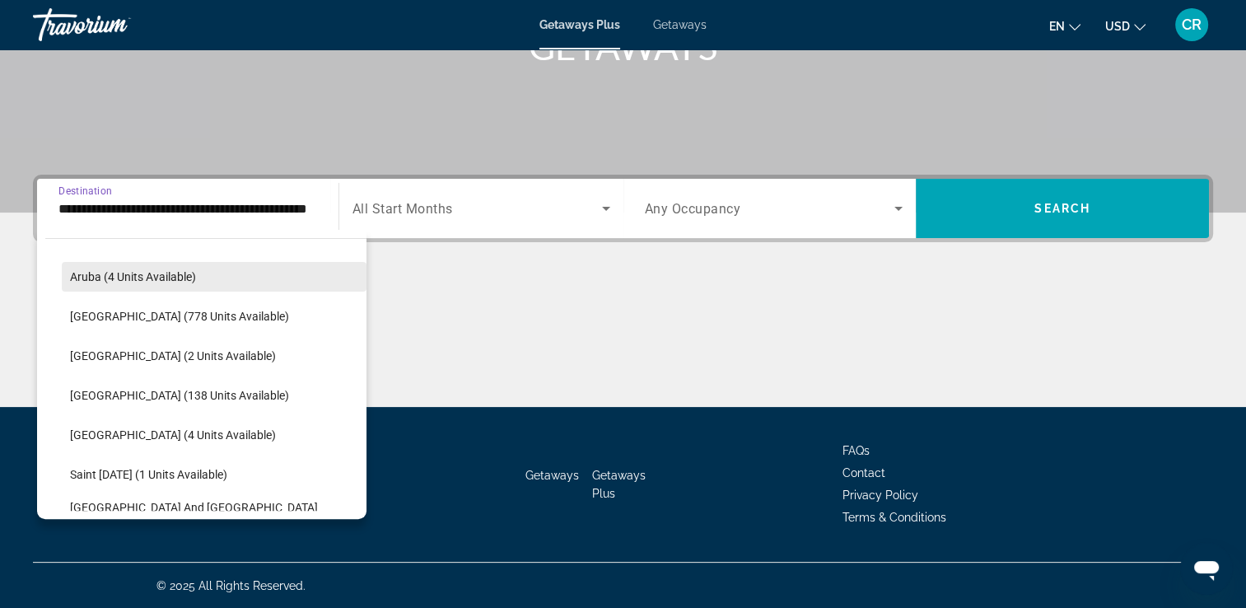
scroll to position [223, 0]
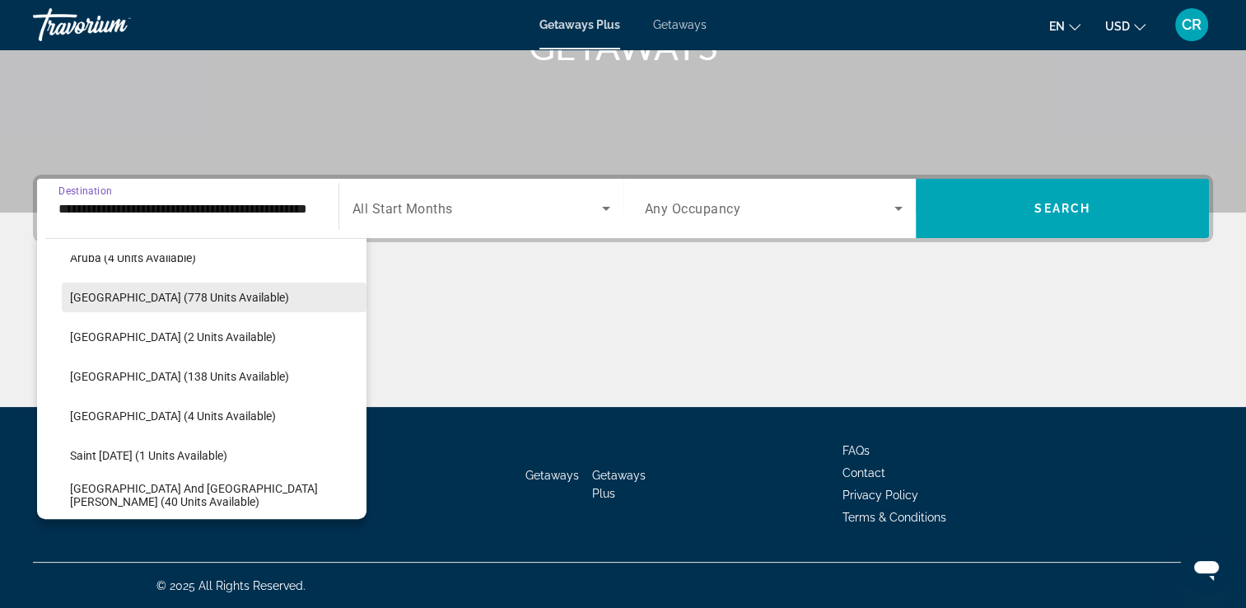
click at [135, 302] on span "[GEOGRAPHIC_DATA] (778 units available)" at bounding box center [179, 297] width 219 height 13
type input "**********"
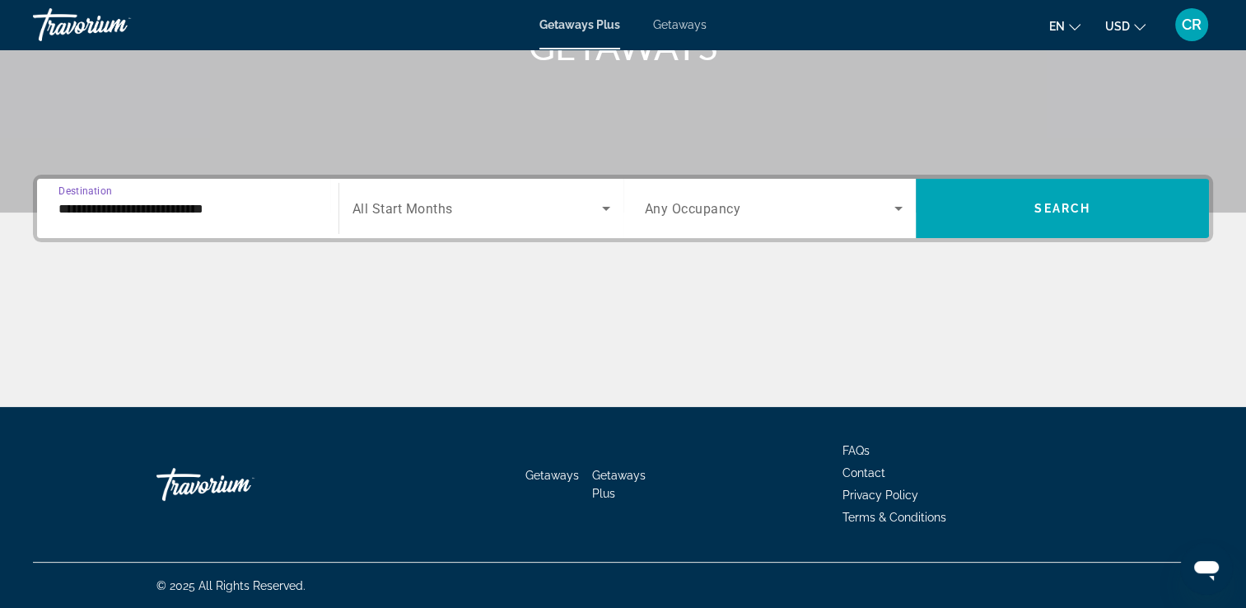
click at [449, 213] on span "All Start Months" at bounding box center [403, 209] width 100 height 16
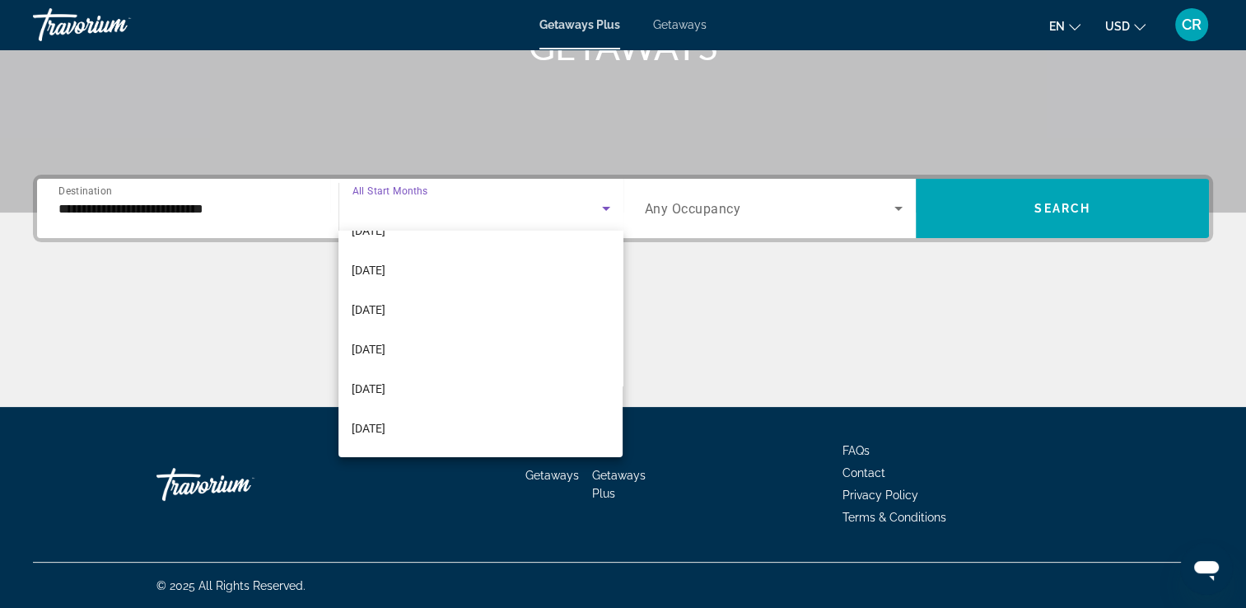
scroll to position [273, 0]
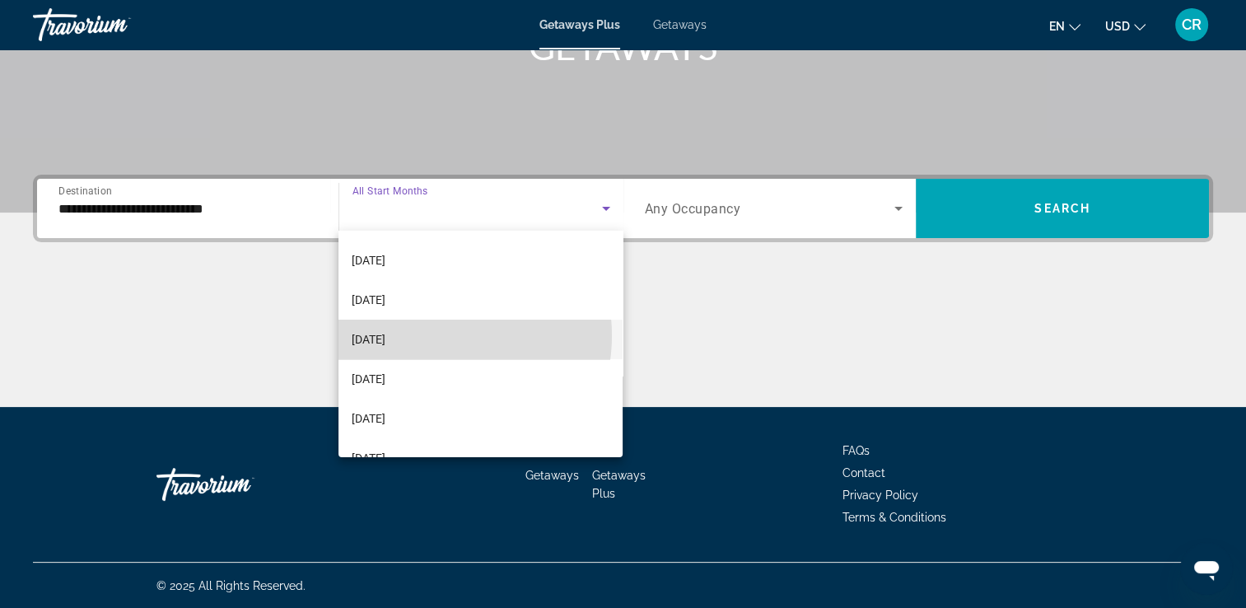
click at [425, 334] on mat-option "[DATE]" at bounding box center [481, 340] width 284 height 40
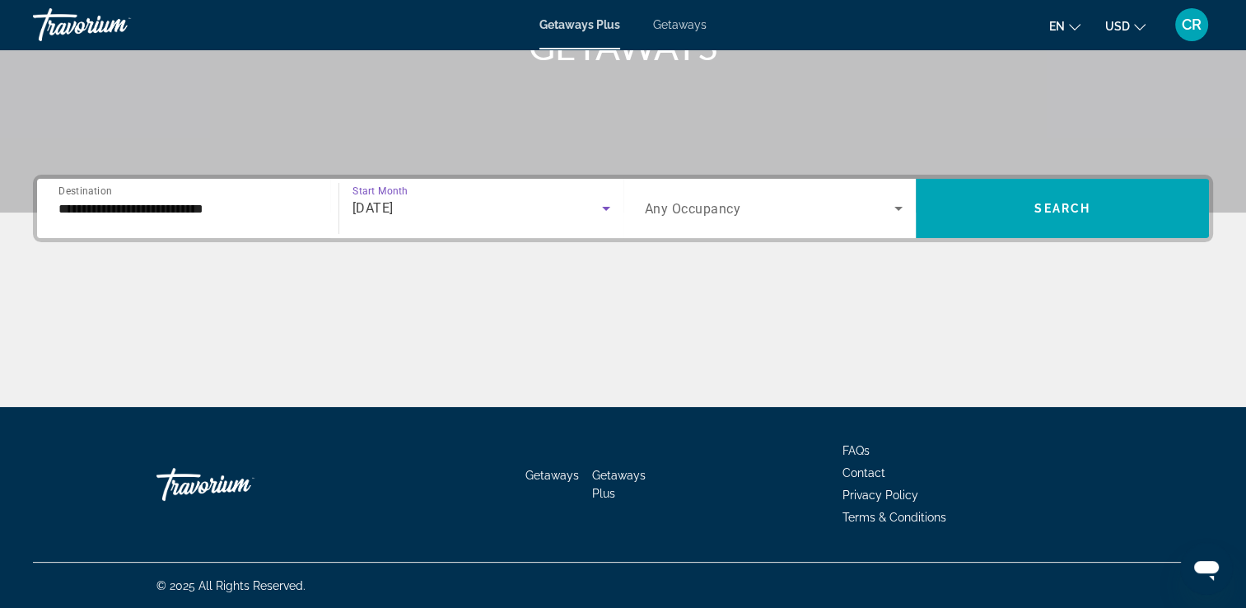
click at [758, 211] on span "Search widget" at bounding box center [770, 209] width 250 height 20
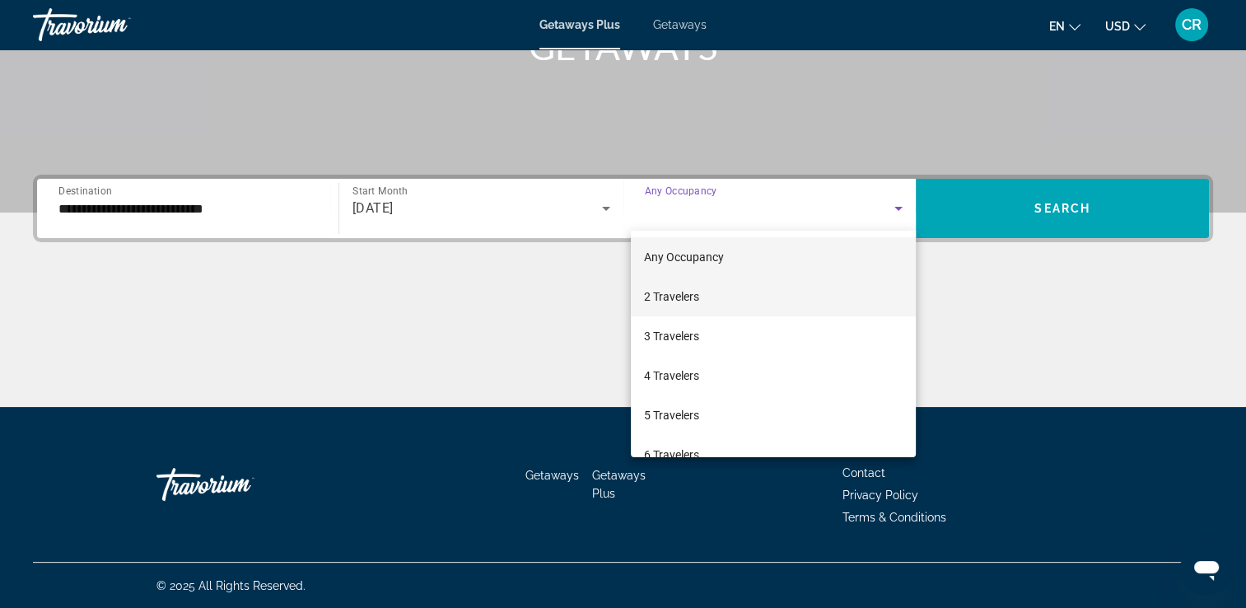
click at [699, 300] on span "2 Travelers" at bounding box center [671, 297] width 55 height 20
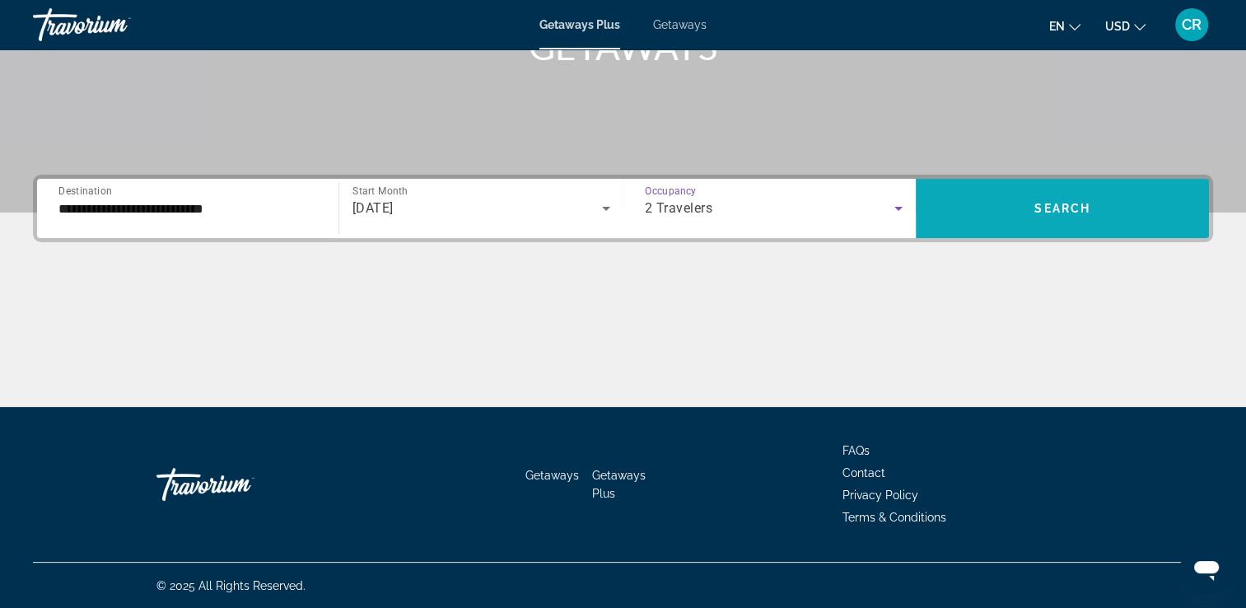
click at [993, 209] on span "Search widget" at bounding box center [1062, 209] width 293 height 40
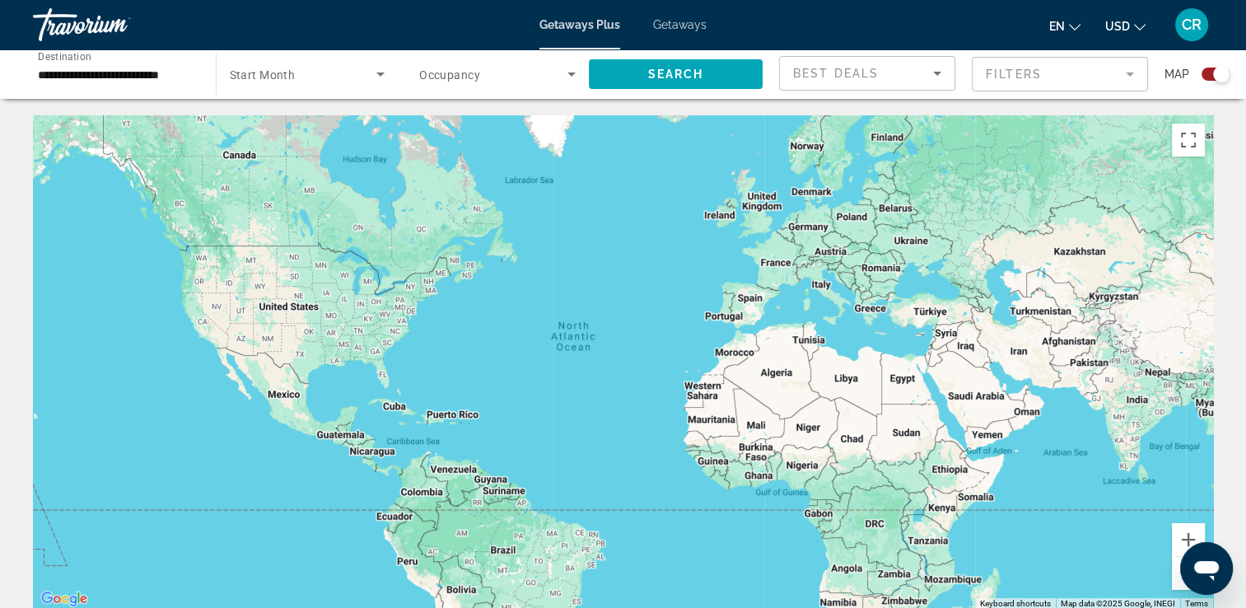
click at [135, 75] on input "**********" at bounding box center [116, 75] width 157 height 20
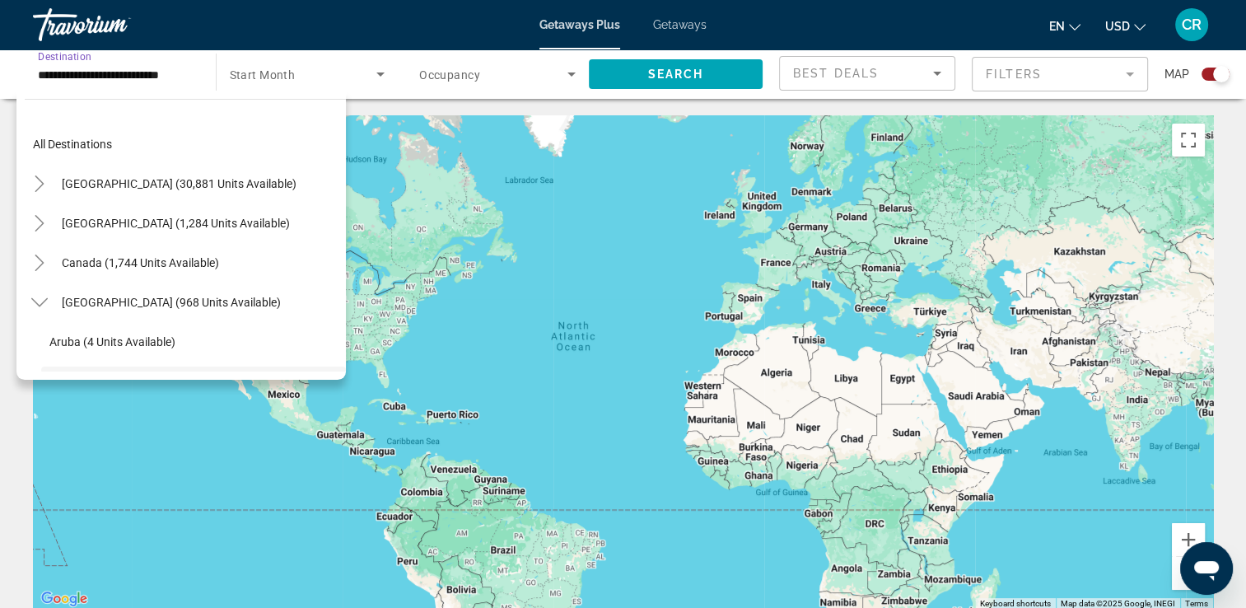
scroll to position [138, 0]
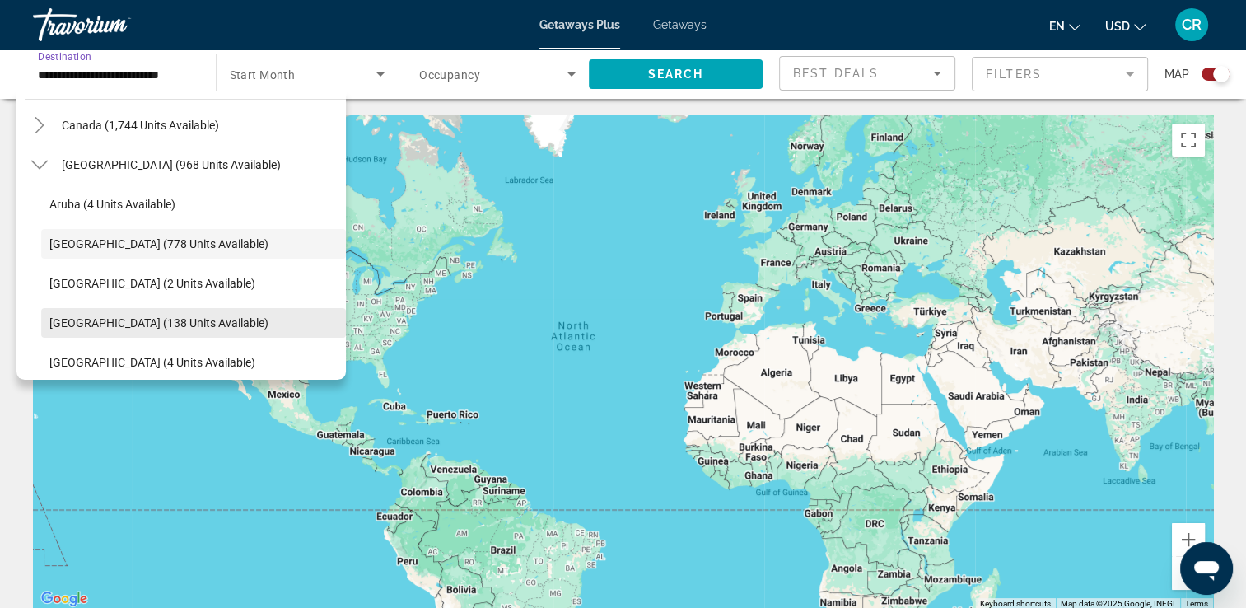
click at [177, 313] on span "Search widget" at bounding box center [193, 323] width 305 height 40
type input "**********"
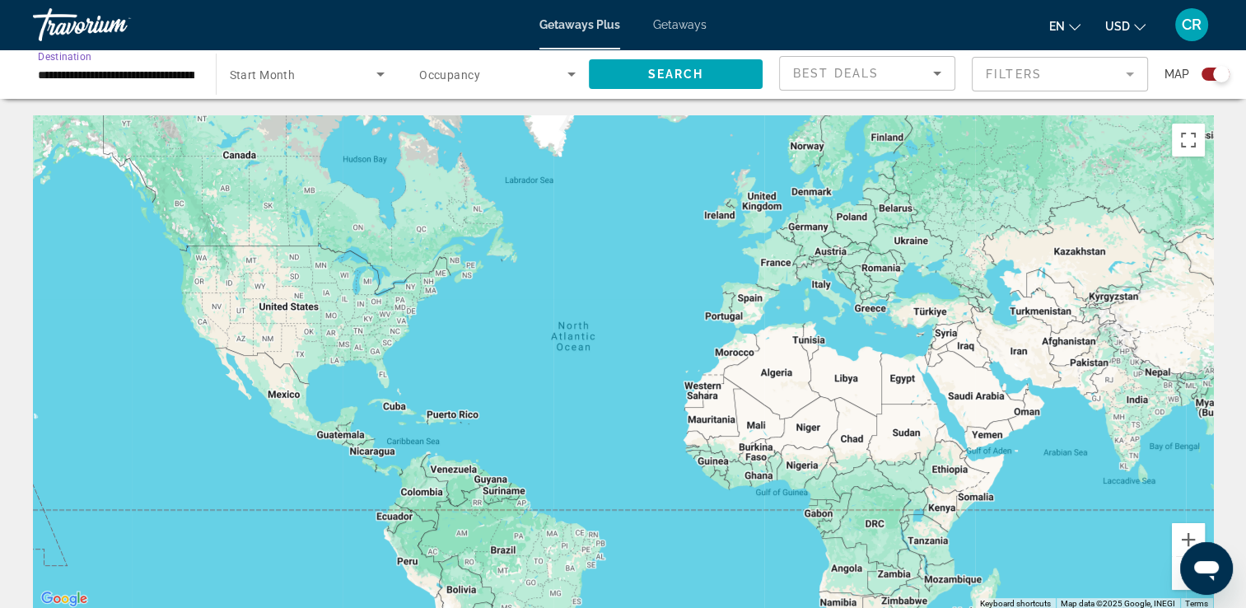
click at [297, 83] on span "Search widget" at bounding box center [303, 74] width 147 height 20
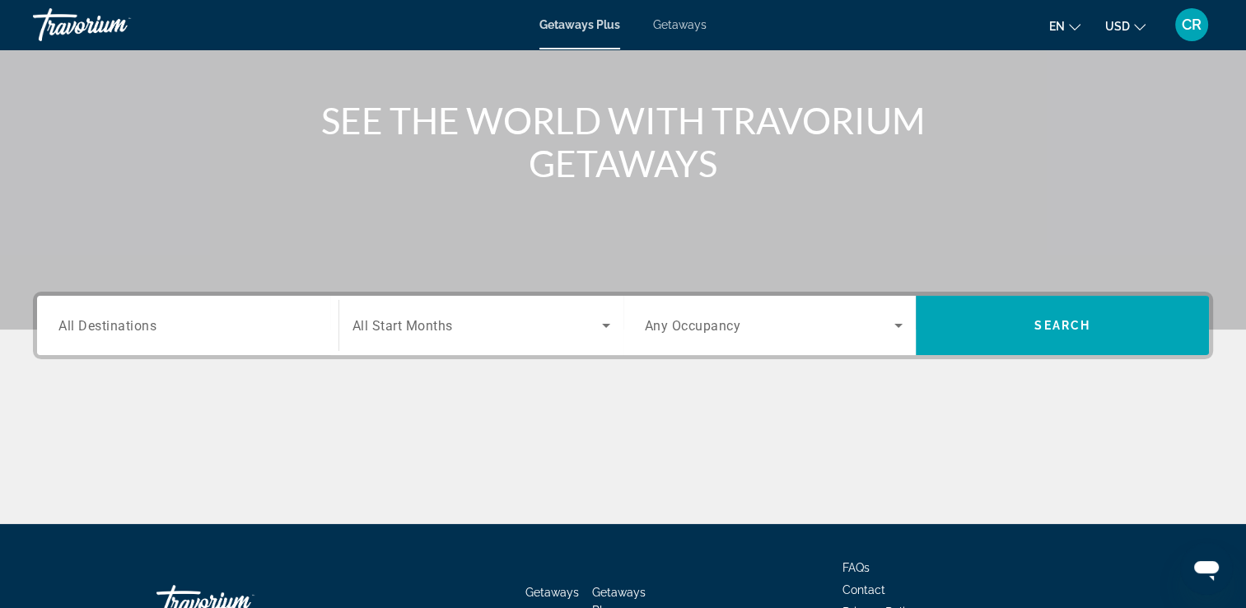
click at [182, 340] on div "Search widget" at bounding box center [187, 325] width 259 height 47
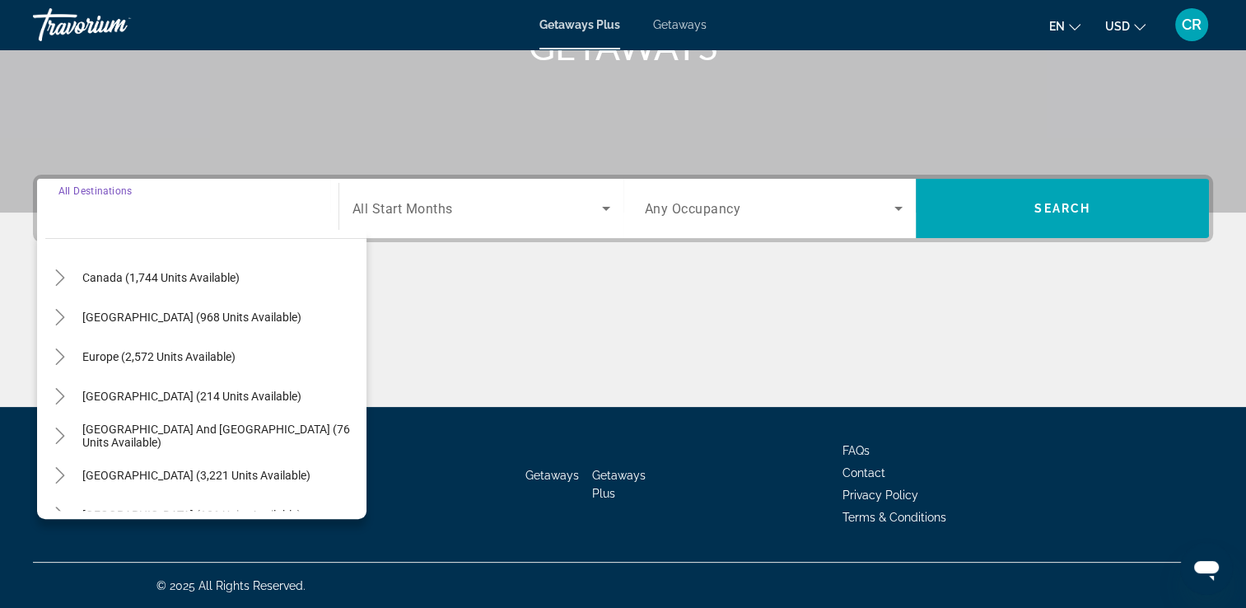
scroll to position [165, 0]
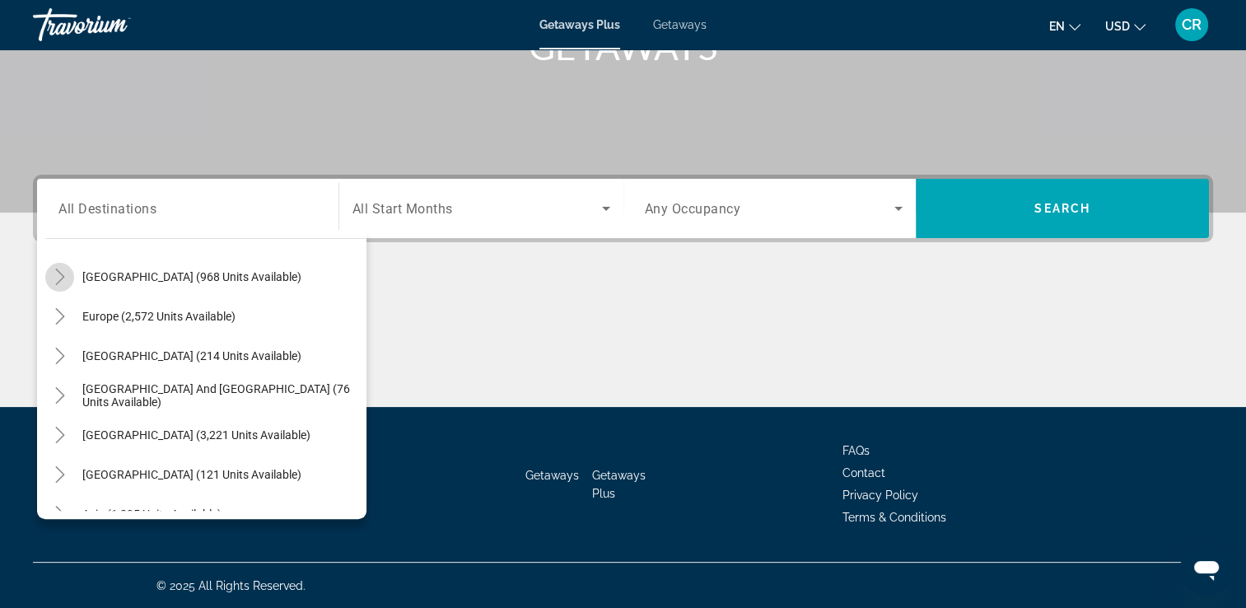
click at [61, 275] on icon "Toggle Caribbean & Atlantic Islands (968 units available)" at bounding box center [60, 277] width 16 height 16
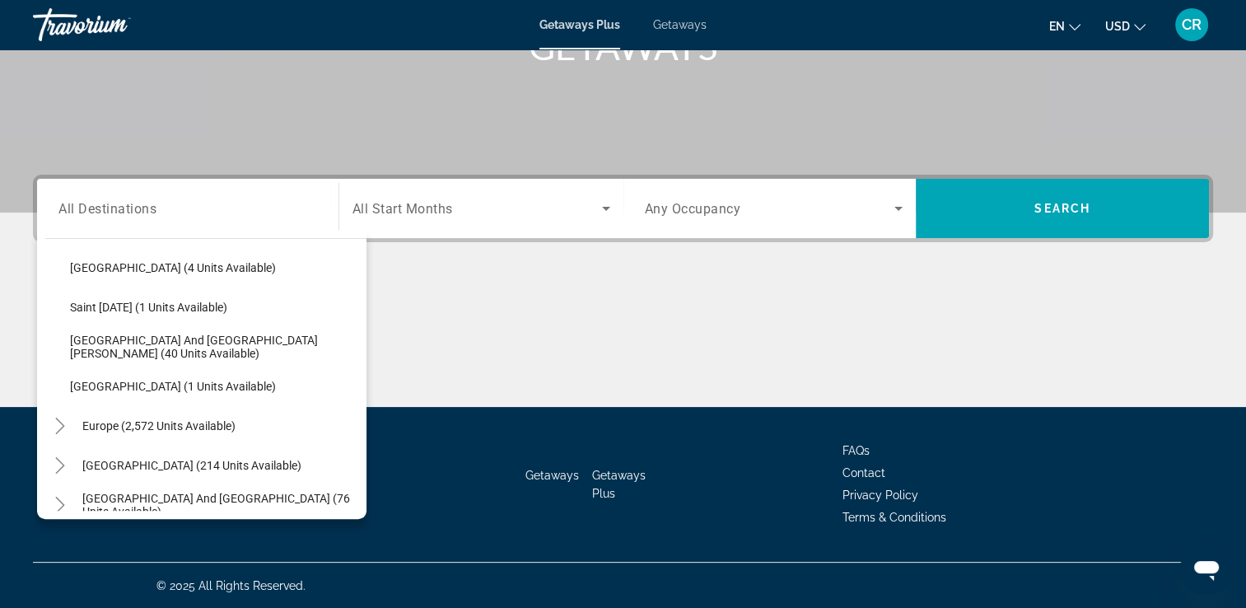
scroll to position [395, 0]
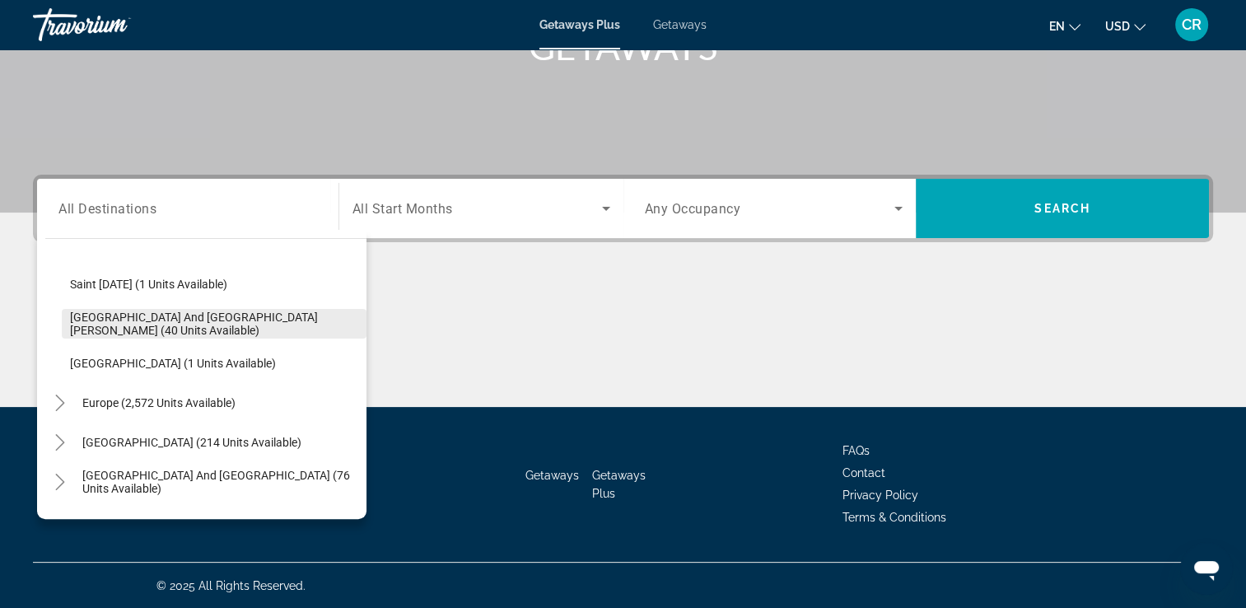
click at [181, 318] on span "[GEOGRAPHIC_DATA] and [GEOGRAPHIC_DATA][PERSON_NAME] (40 units available)" at bounding box center [214, 324] width 288 height 26
type input "**********"
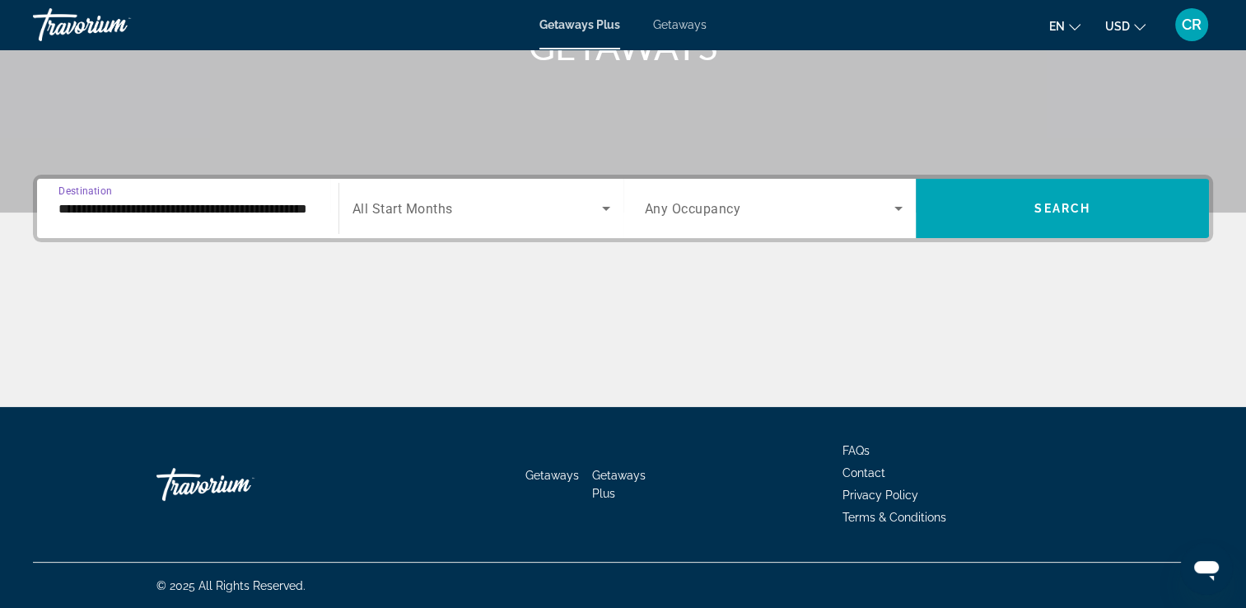
click at [746, 208] on span "Search widget" at bounding box center [770, 209] width 250 height 20
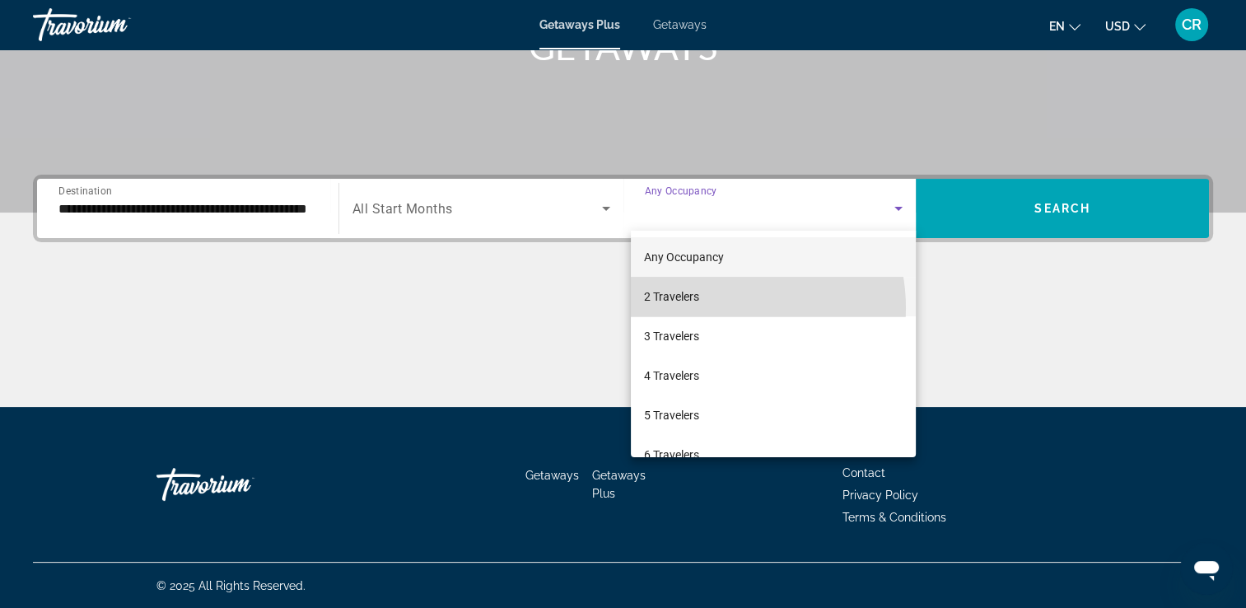
click at [713, 308] on mat-option "2 Travelers" at bounding box center [773, 297] width 285 height 40
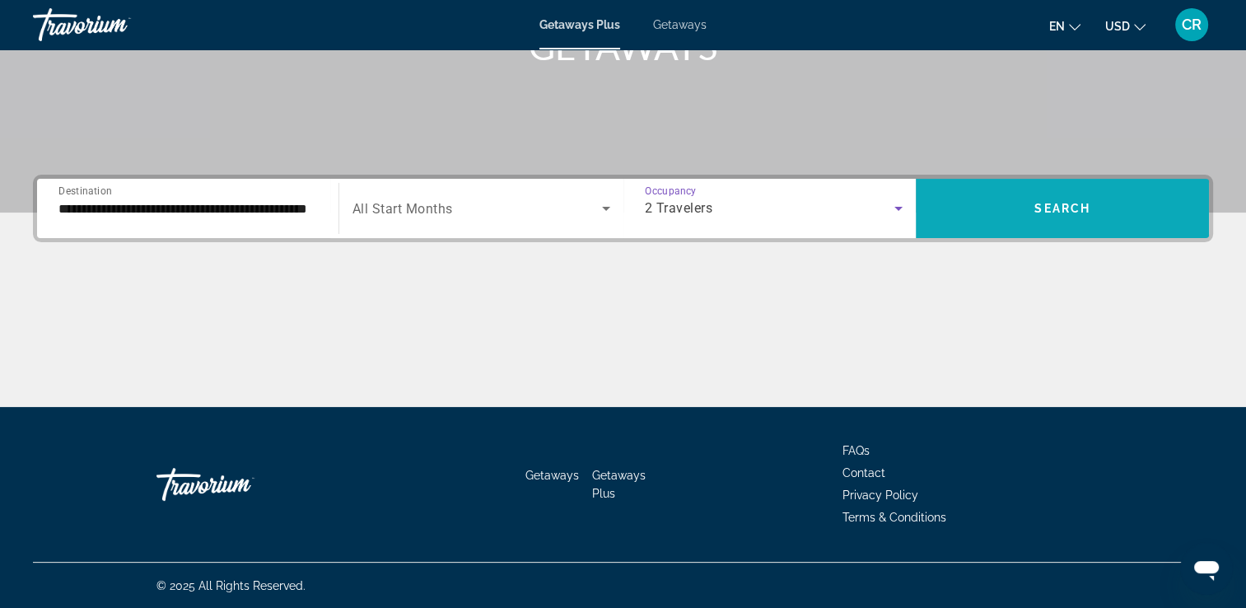
click at [984, 214] on span "Search widget" at bounding box center [1062, 209] width 293 height 40
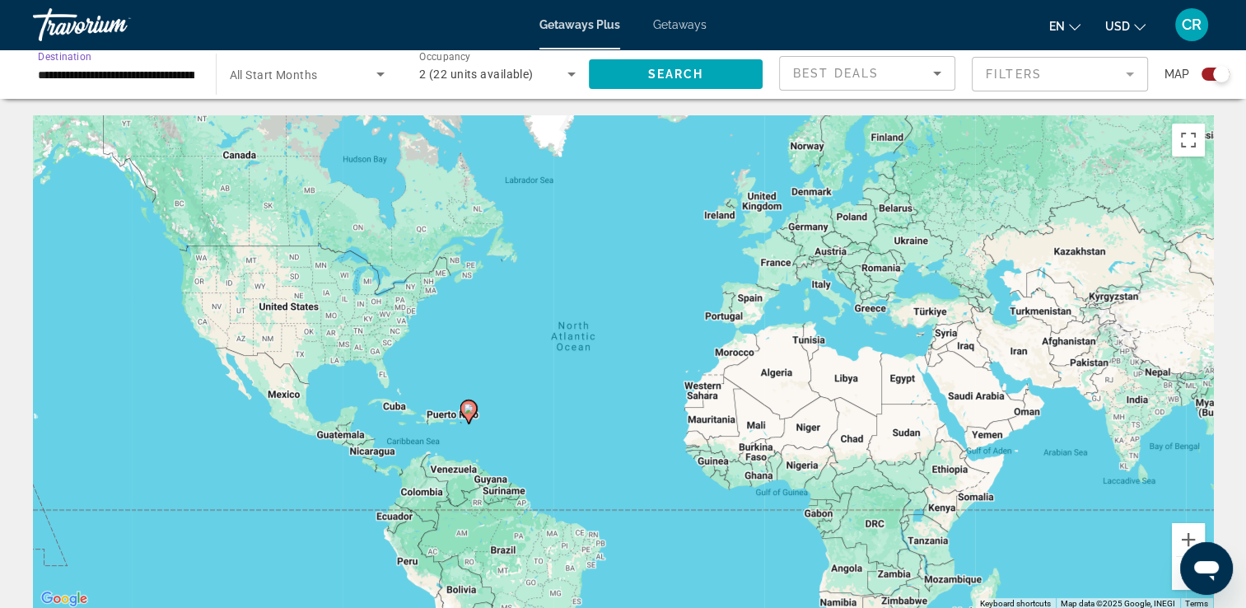
click at [178, 77] on input "**********" at bounding box center [116, 75] width 157 height 20
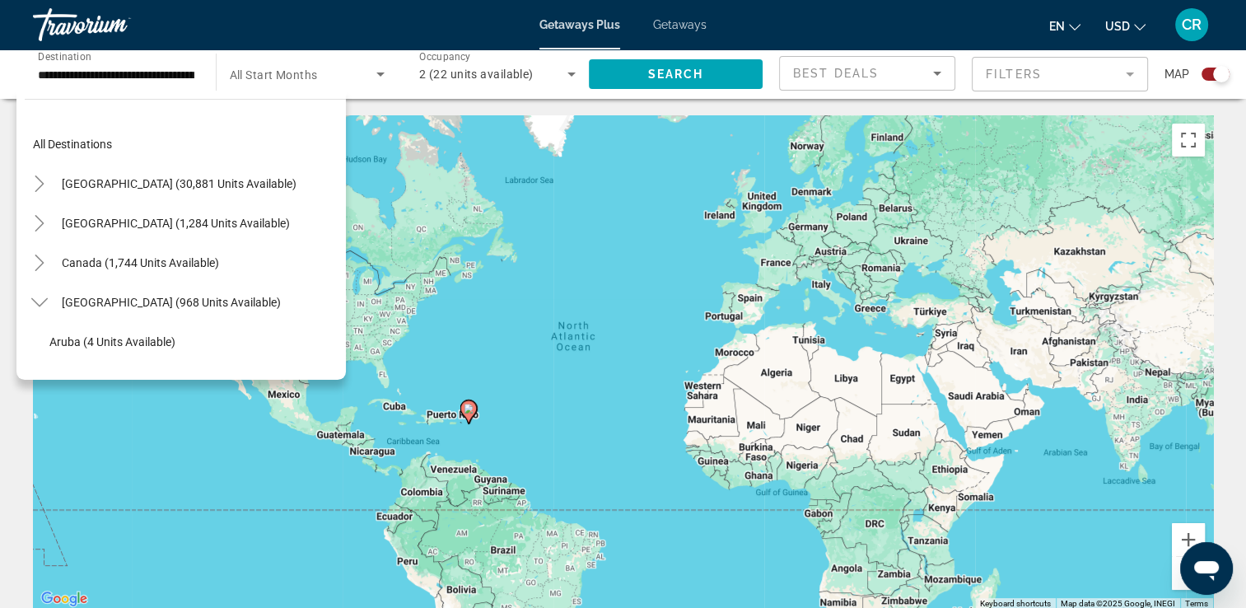
click at [619, 160] on div "To activate drag with keyboard, press Alt + Enter. Once in keyboard drag state,…" at bounding box center [623, 362] width 1180 height 494
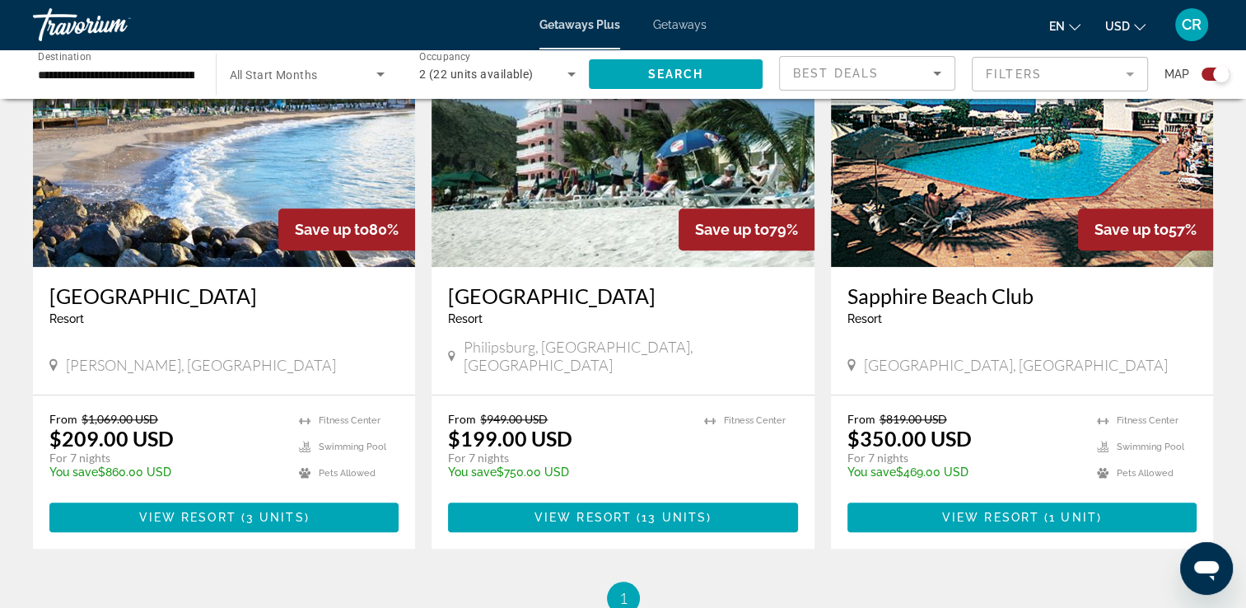
scroll to position [1199, 0]
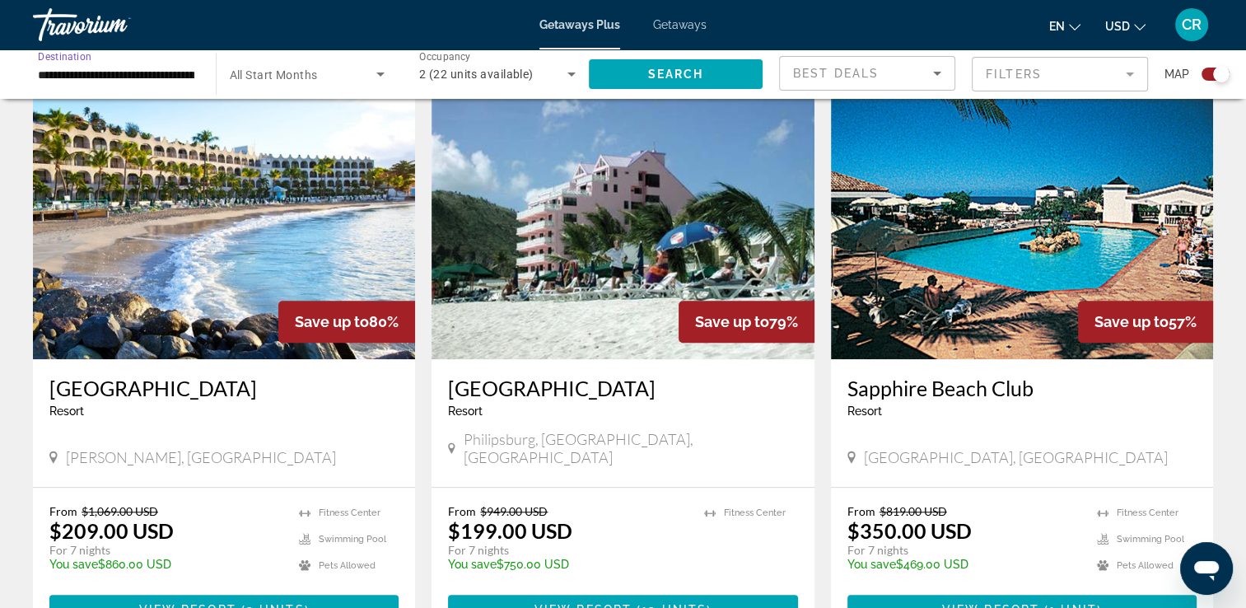
click at [152, 68] on input "**********" at bounding box center [116, 75] width 157 height 20
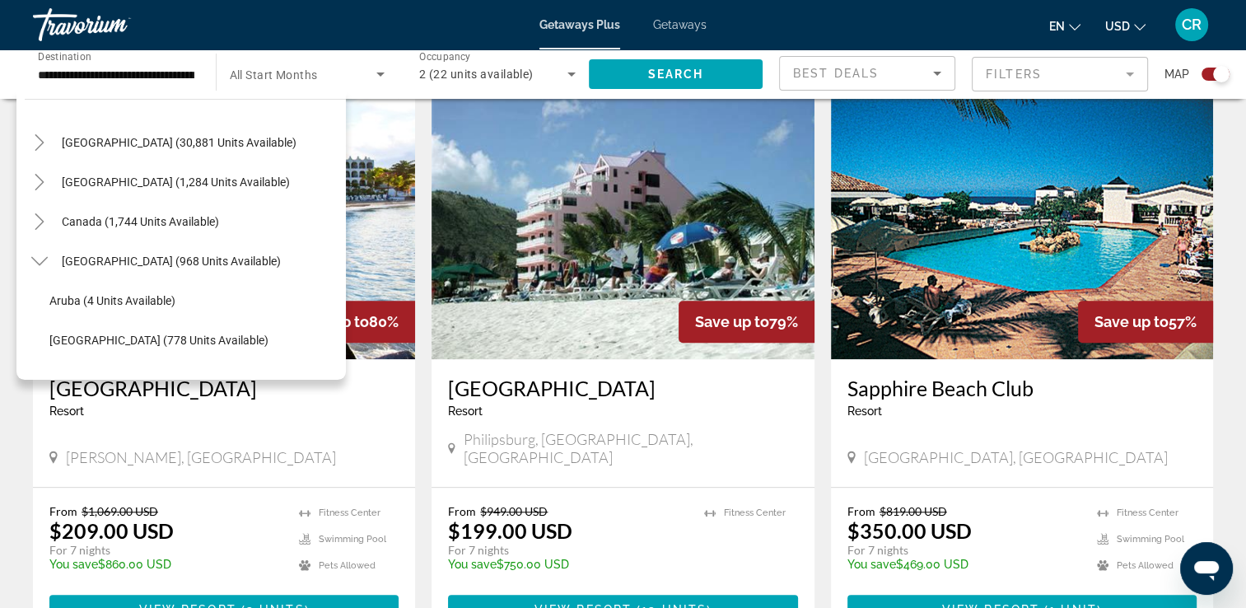
scroll to position [63, 0]
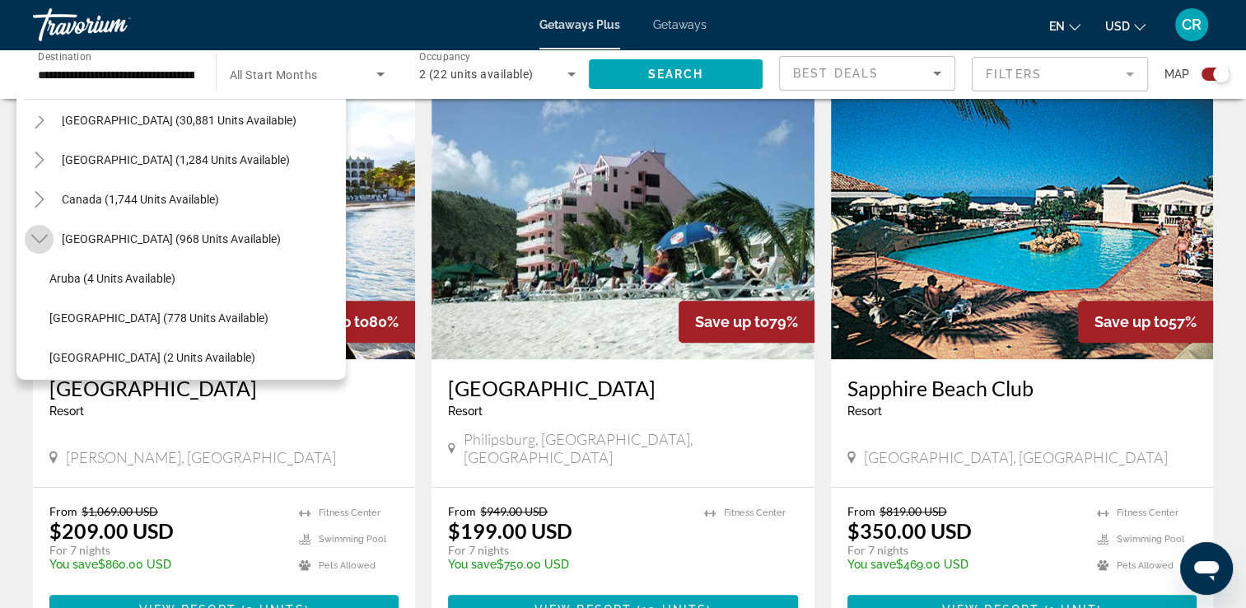
click at [46, 238] on icon "Toggle Caribbean & Atlantic Islands (968 units available)" at bounding box center [39, 239] width 16 height 16
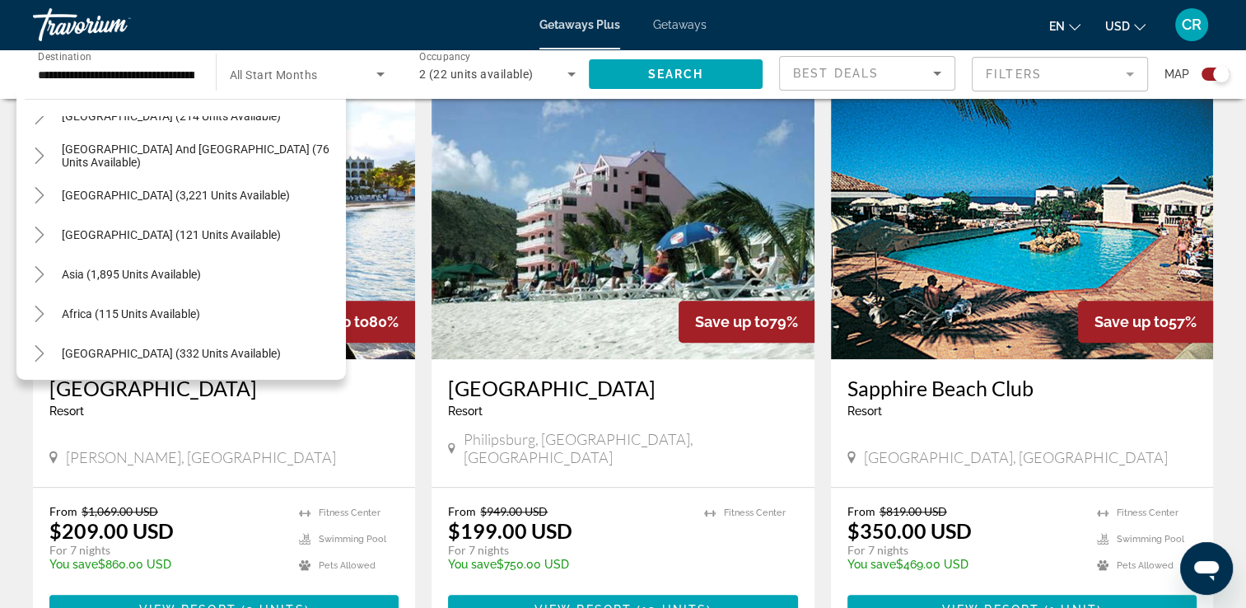
scroll to position [267, 0]
click at [38, 240] on icon "Toggle Central America (121 units available)" at bounding box center [39, 233] width 16 height 16
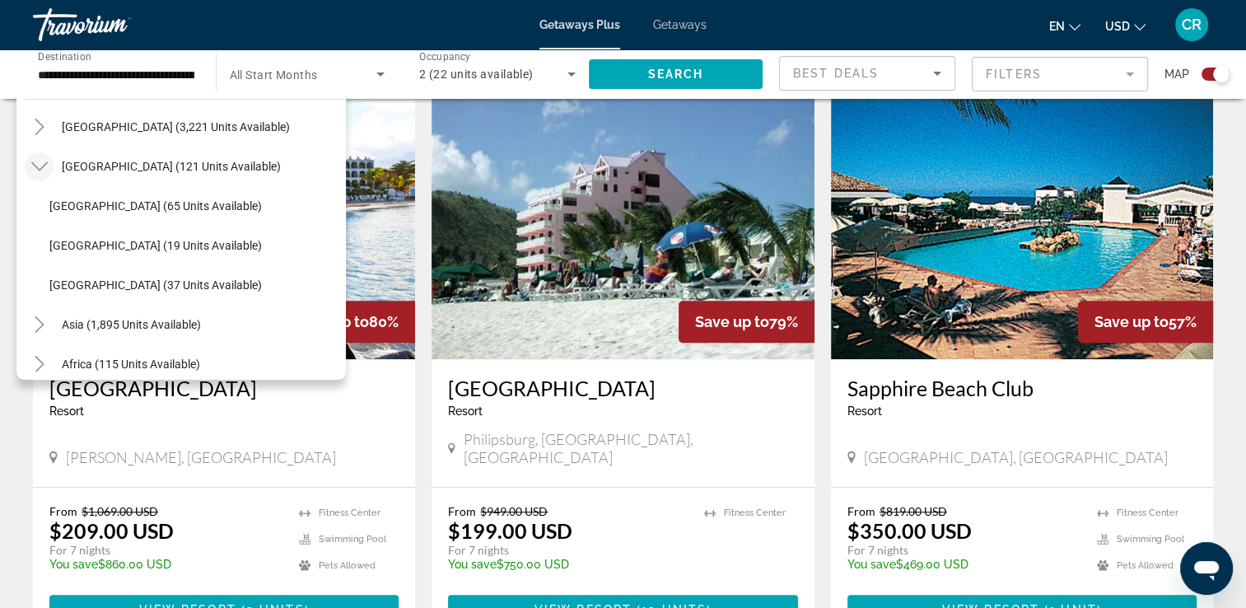
scroll to position [348, 0]
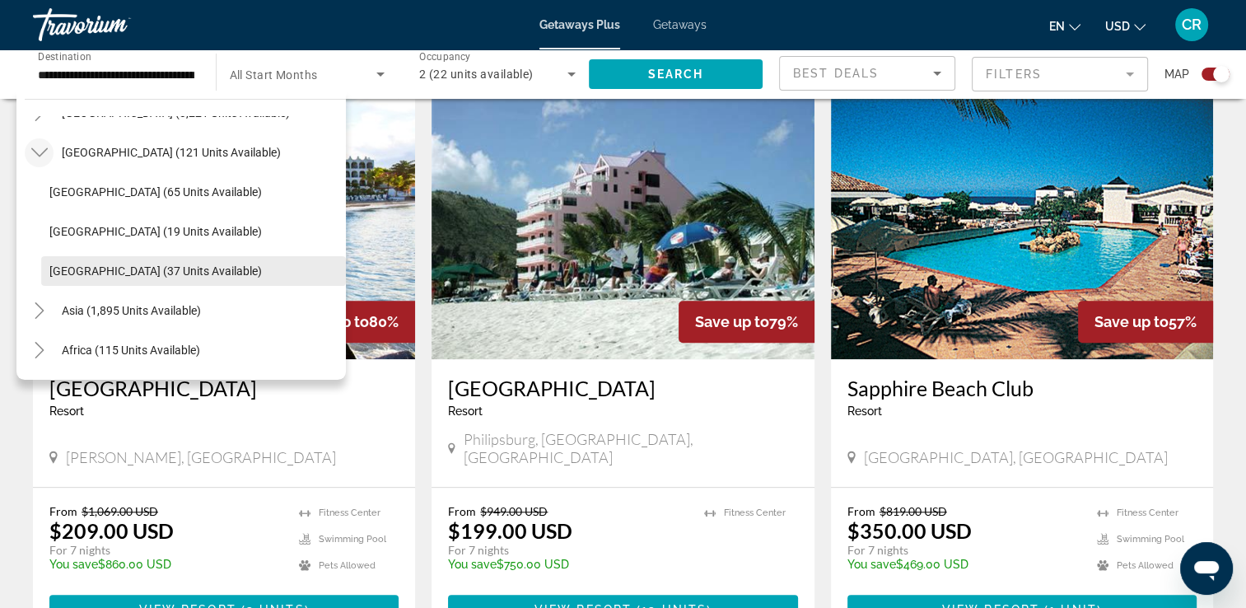
click at [126, 272] on span "[GEOGRAPHIC_DATA] (37 units available)" at bounding box center [155, 270] width 213 height 13
type input "**********"
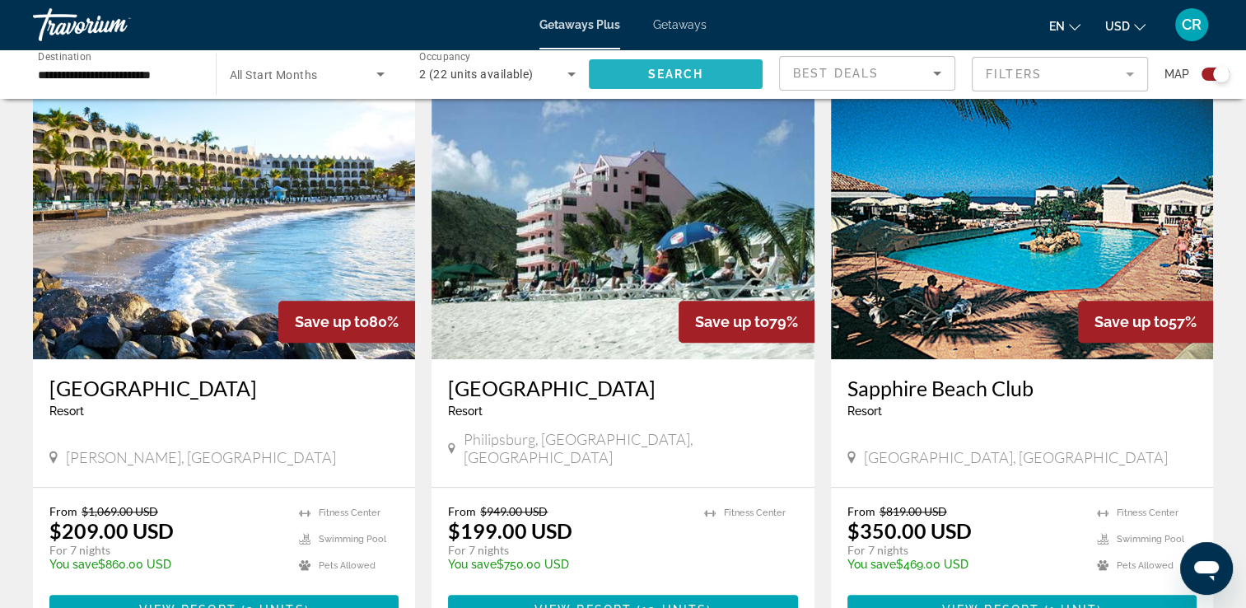
click at [682, 69] on span "Search" at bounding box center [675, 74] width 56 height 13
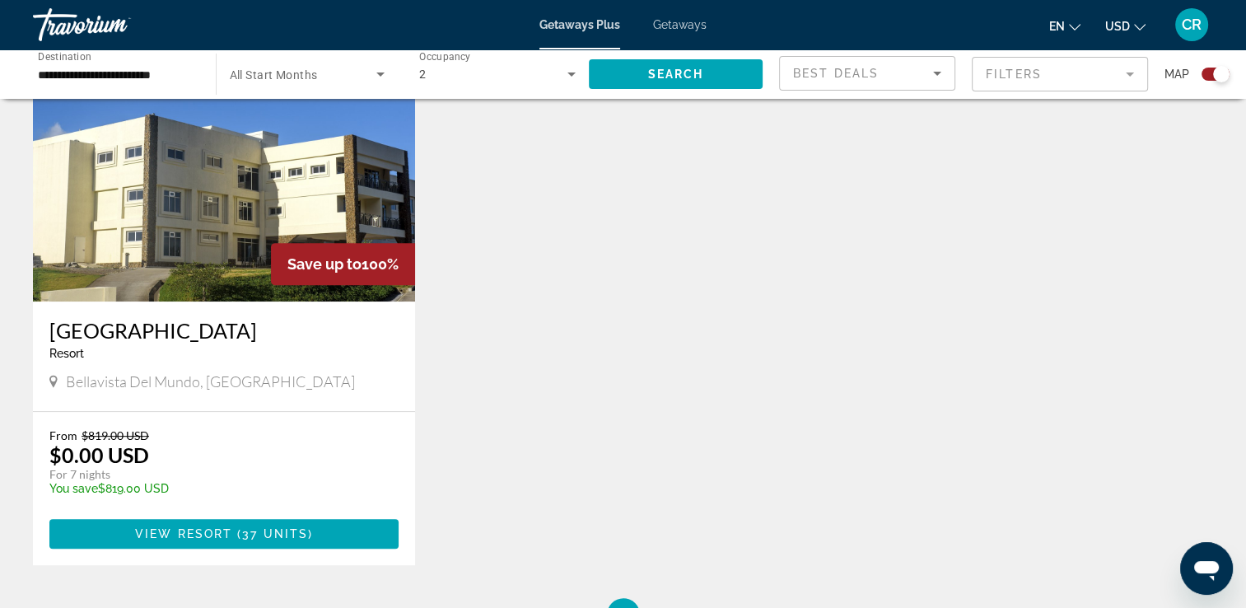
scroll to position [659, 0]
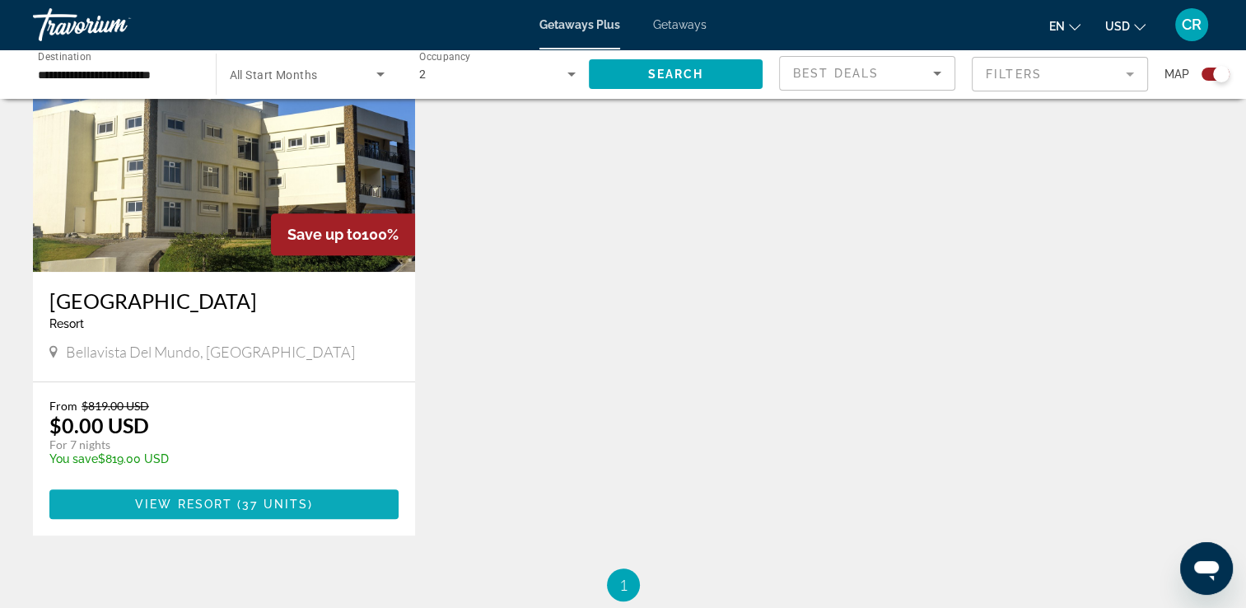
click at [226, 508] on span "View Resort" at bounding box center [183, 504] width 97 height 13
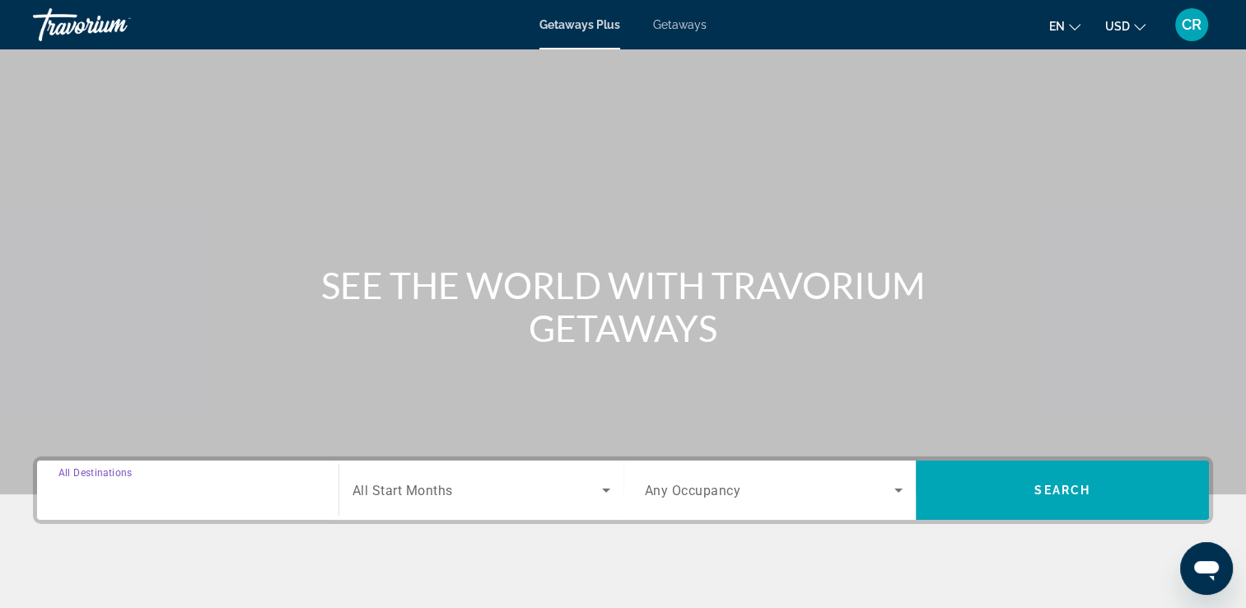
click at [164, 493] on input "Destination All Destinations" at bounding box center [187, 491] width 259 height 20
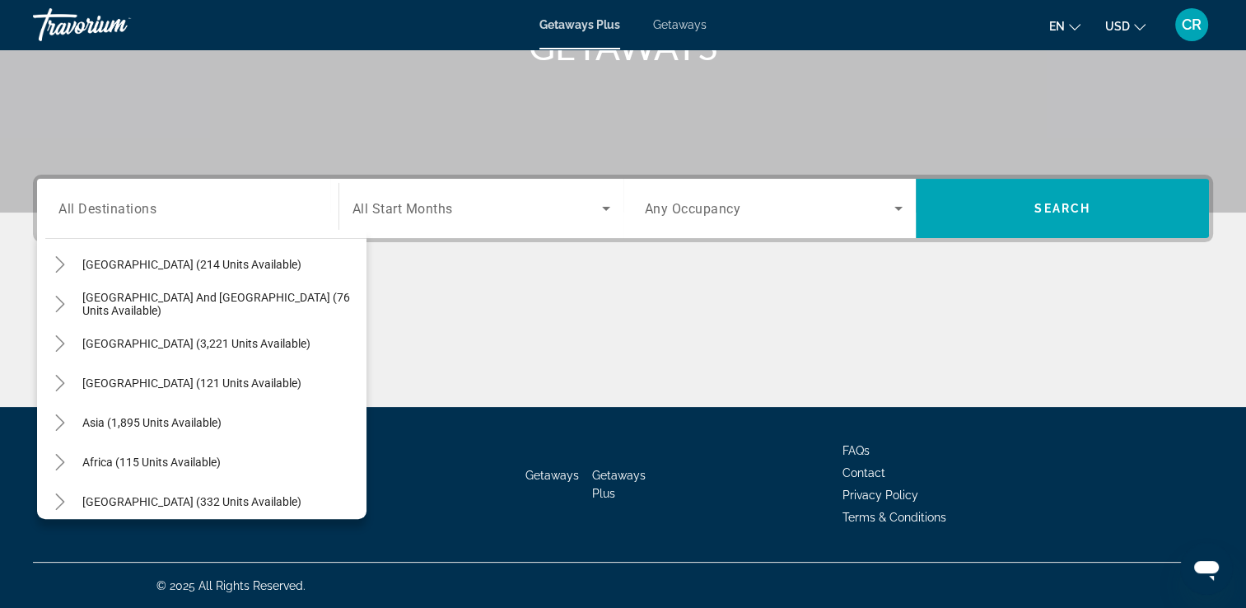
scroll to position [267, 0]
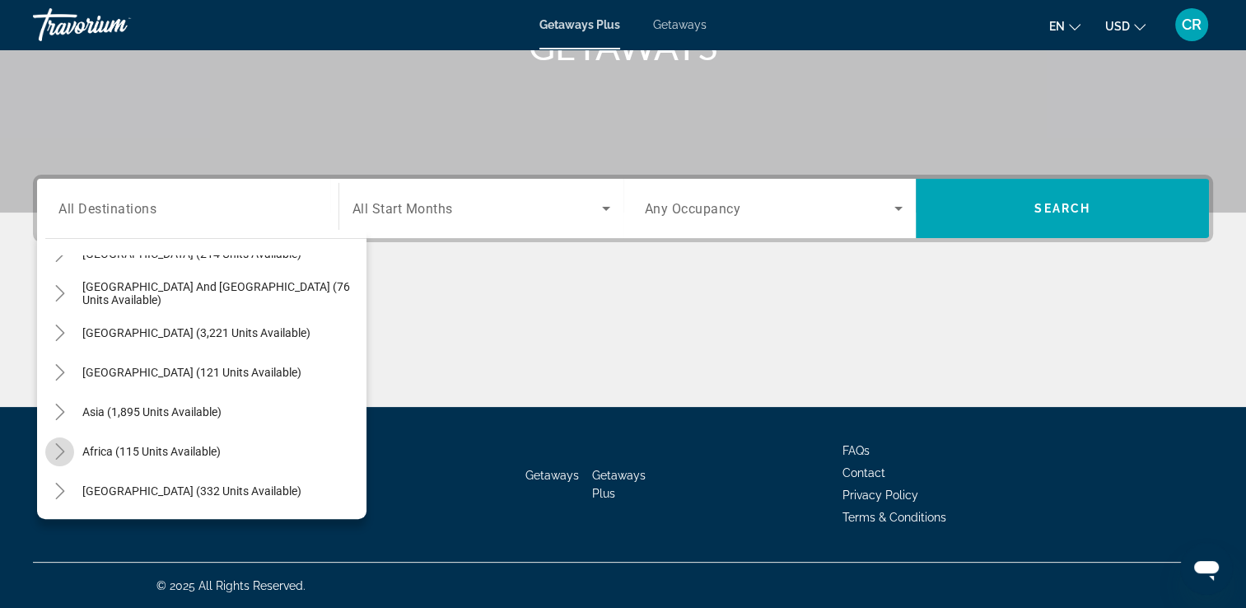
click at [57, 450] on icon "Toggle Africa (115 units available)" at bounding box center [60, 451] width 16 height 16
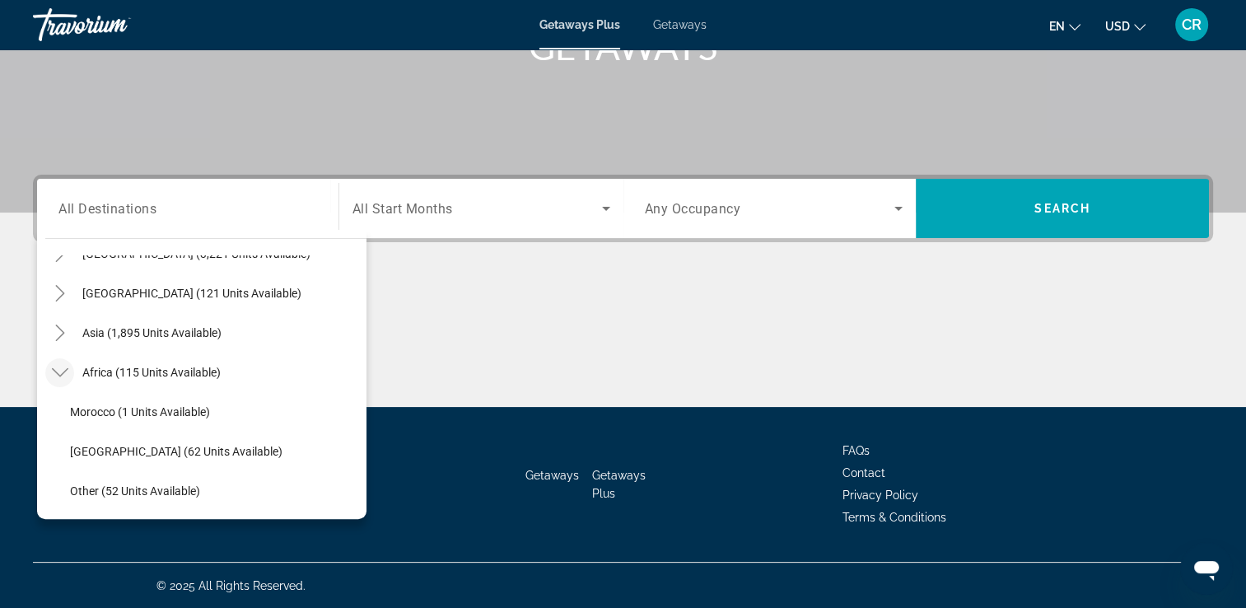
scroll to position [386, 0]
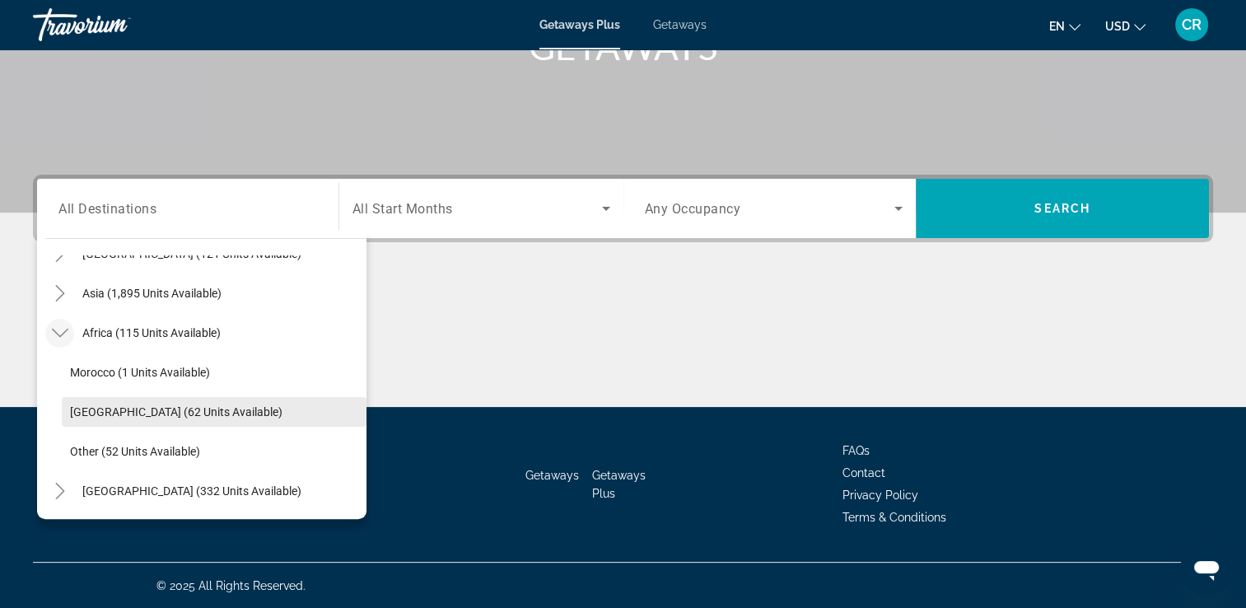
click at [198, 414] on span "[GEOGRAPHIC_DATA] (62 units available)" at bounding box center [176, 411] width 213 height 13
type input "**********"
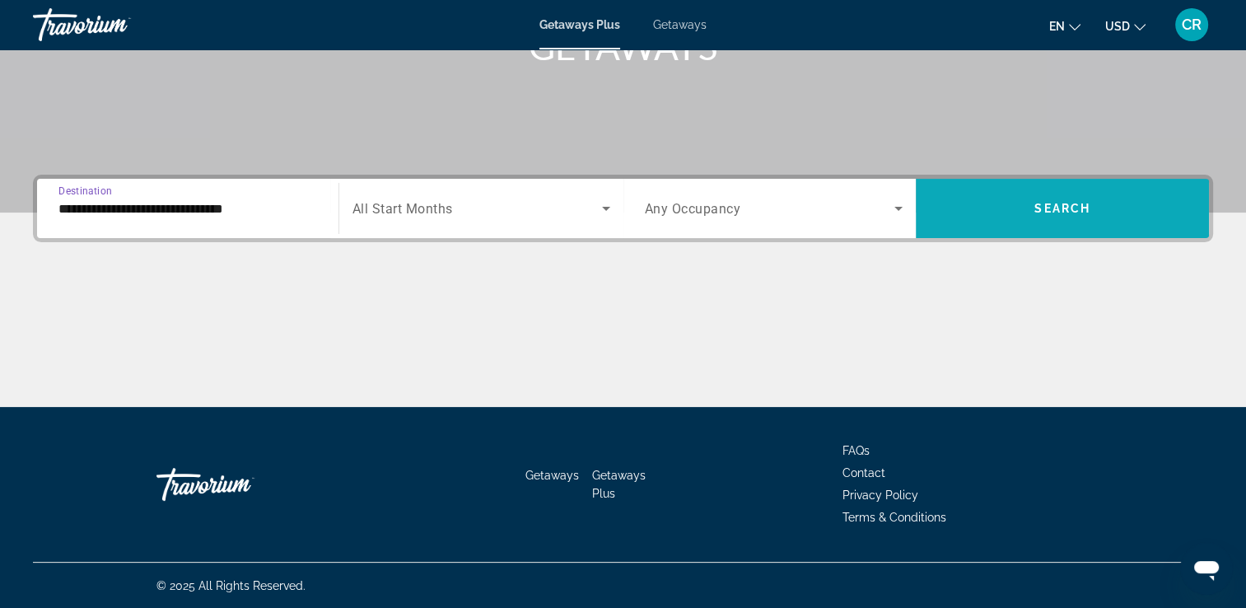
click at [1030, 207] on span "Search widget" at bounding box center [1062, 209] width 293 height 40
